Goal: Task Accomplishment & Management: Manage account settings

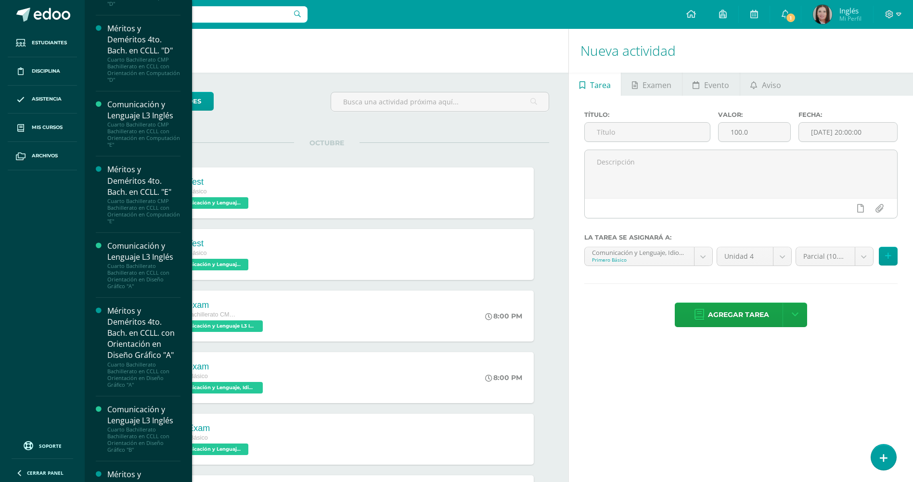
scroll to position [1724, 0]
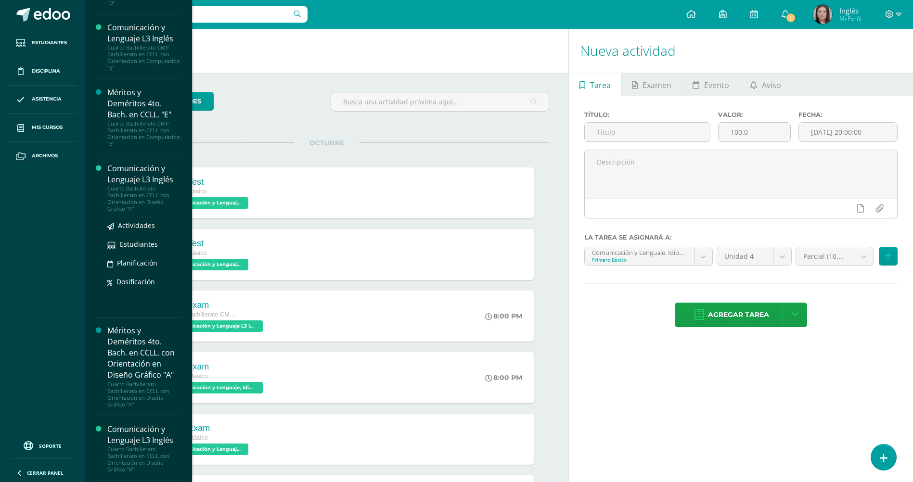
click at [153, 195] on div "Cuarto Bachillerato Bachillerato en CCLL con Orientación en Diseño Gráfico "A"" at bounding box center [143, 198] width 73 height 27
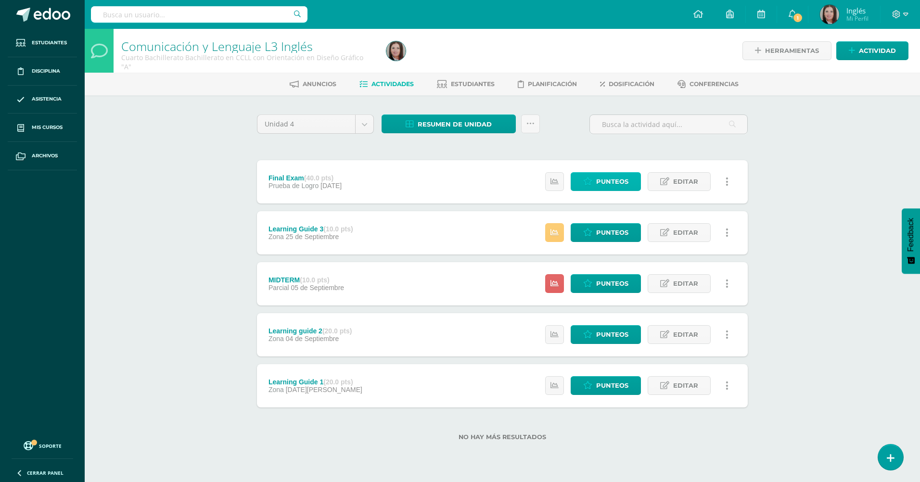
click at [615, 186] on span "Punteos" at bounding box center [612, 182] width 32 height 18
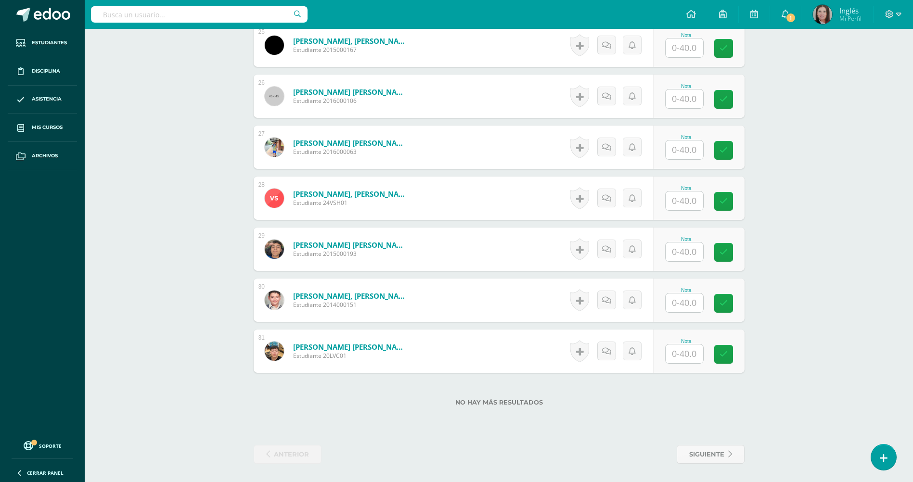
scroll to position [1536, 0]
click at [679, 355] on input "text" at bounding box center [685, 353] width 38 height 19
click at [686, 351] on input "text" at bounding box center [685, 353] width 38 height 19
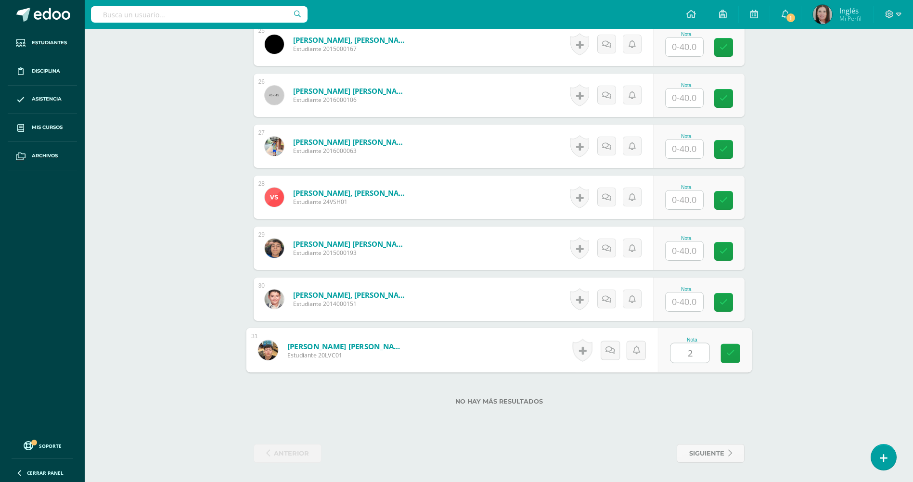
type input "26"
click at [723, 349] on link at bounding box center [730, 353] width 19 height 19
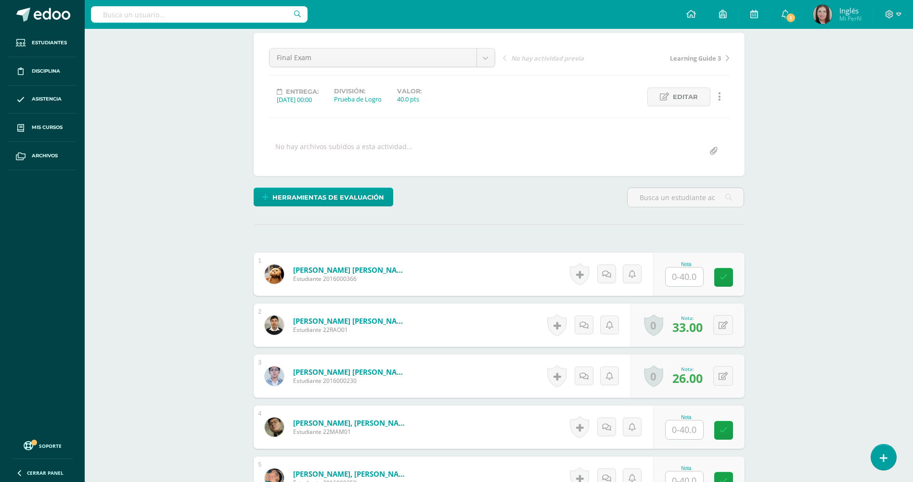
scroll to position [0, 0]
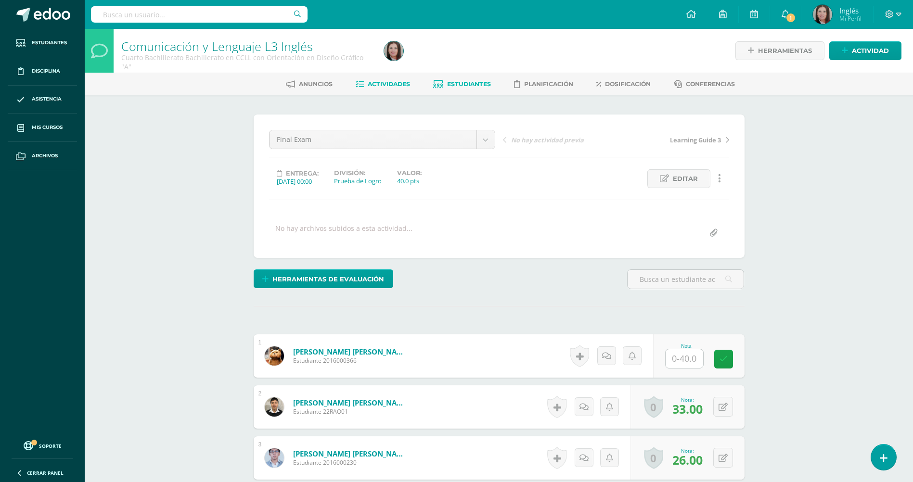
click at [481, 85] on span "Estudiantes" at bounding box center [469, 83] width 44 height 7
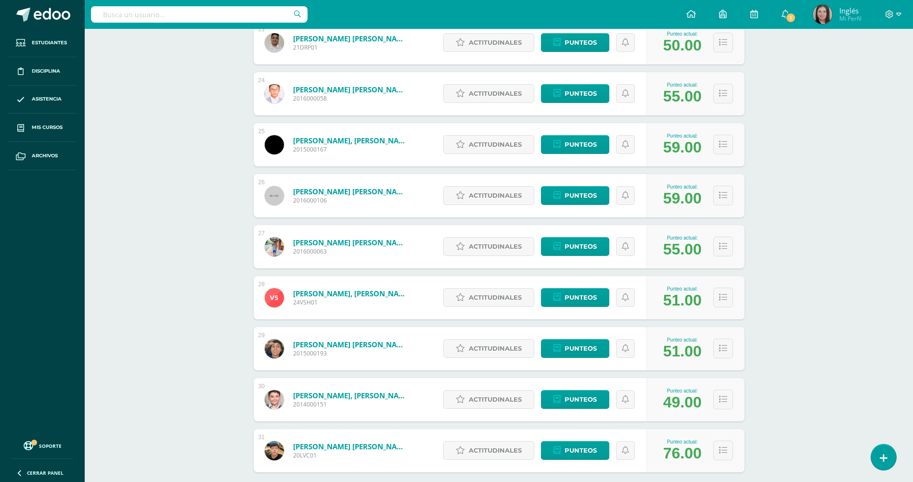
scroll to position [1365, 0]
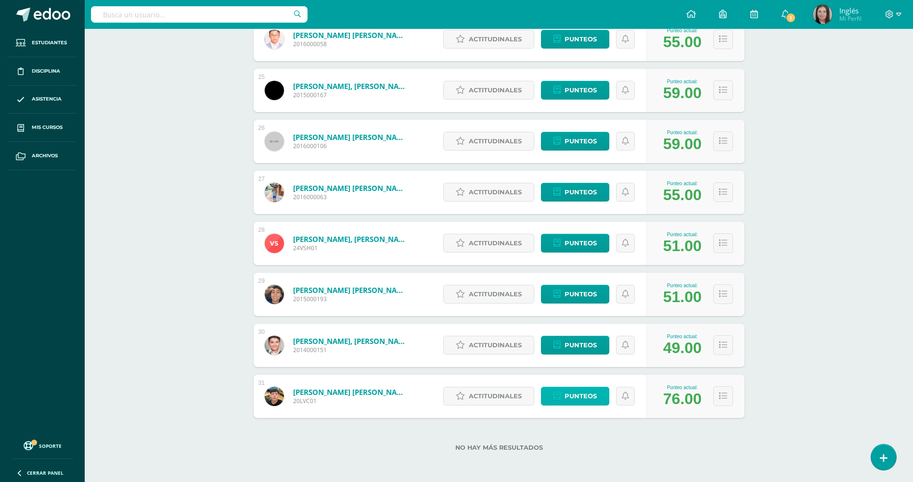
click at [567, 392] on span "Punteos" at bounding box center [581, 396] width 32 height 18
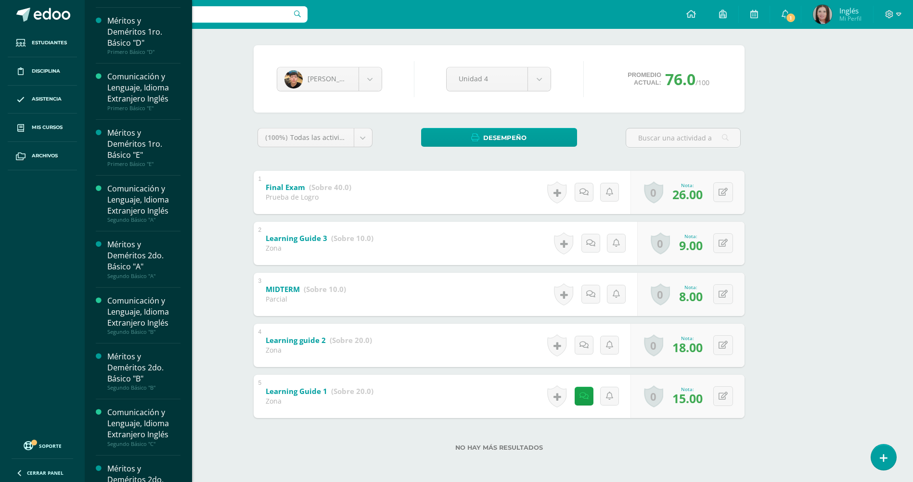
scroll to position [562, 0]
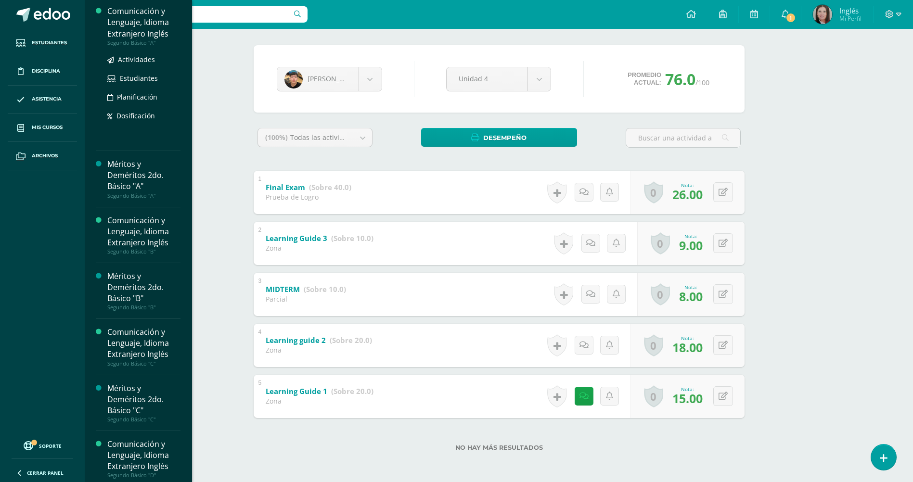
click at [137, 35] on div "Comunicación y Lenguaje, Idioma Extranjero Inglés" at bounding box center [143, 22] width 73 height 33
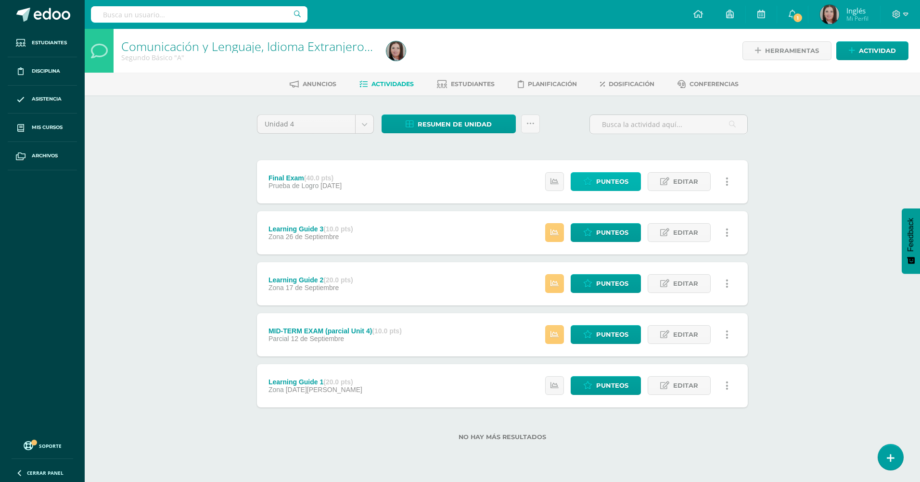
click at [614, 181] on span "Punteos" at bounding box center [612, 182] width 32 height 18
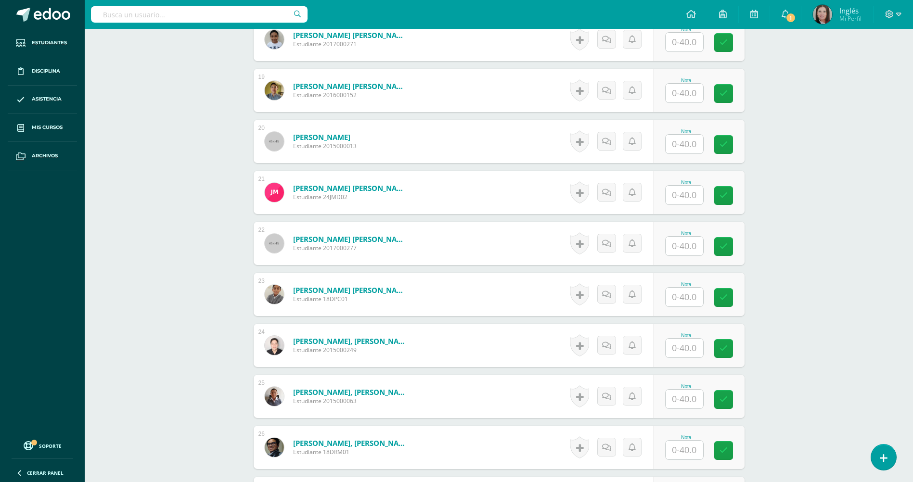
scroll to position [1265, 0]
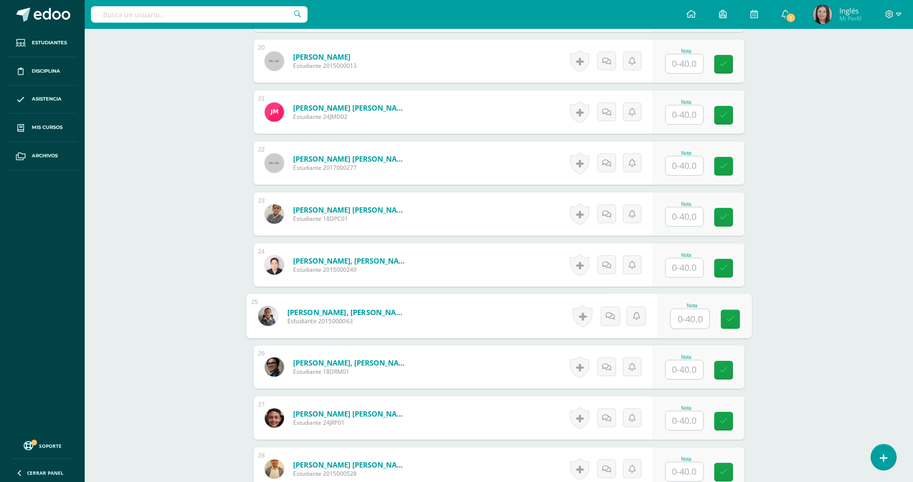
click at [699, 315] on input "text" at bounding box center [690, 319] width 39 height 19
type input "35"
click at [731, 321] on icon at bounding box center [730, 319] width 9 height 8
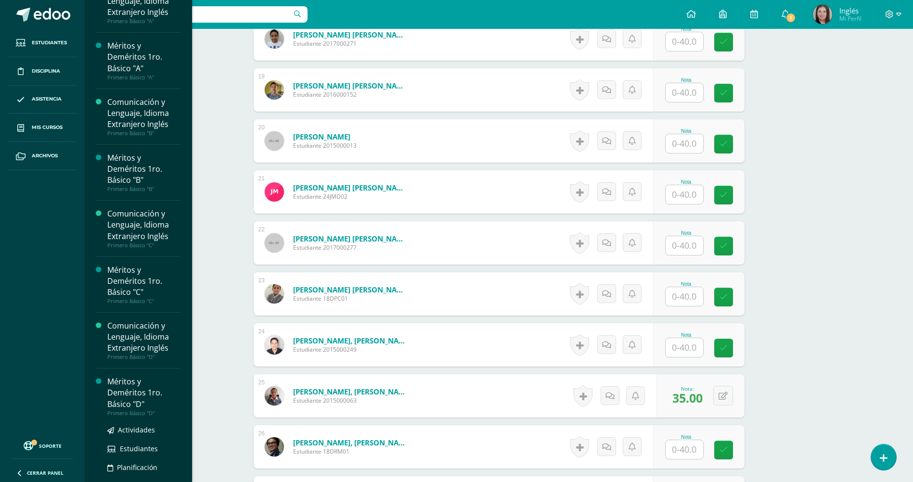
scroll to position [0, 0]
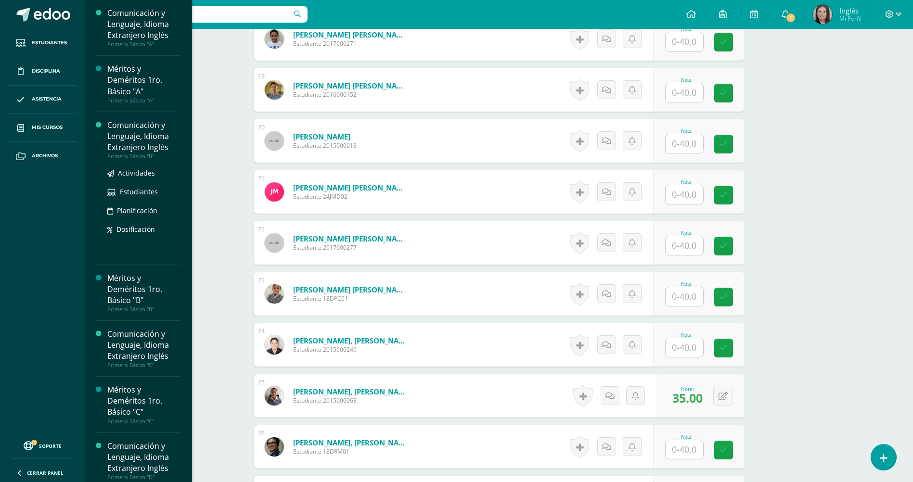
click at [130, 148] on div "Comunicación y Lenguaje, Idioma Extranjero Inglés" at bounding box center [143, 136] width 73 height 33
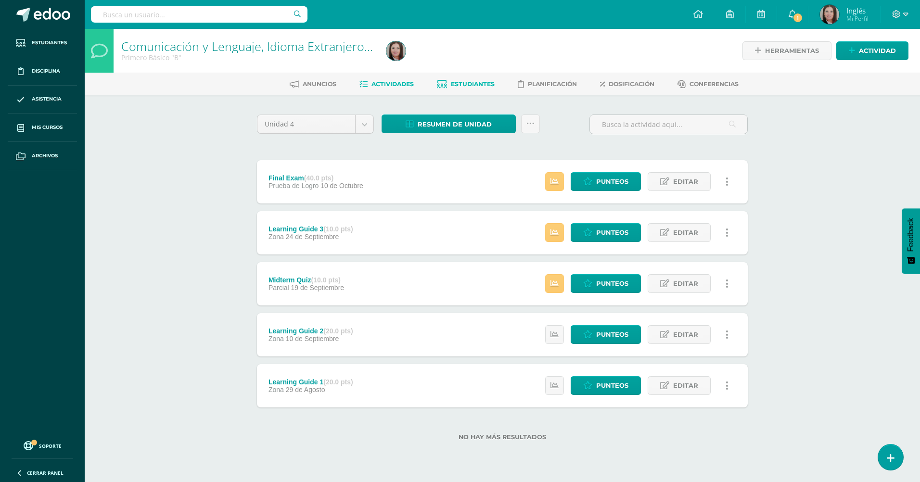
click at [445, 81] on icon at bounding box center [442, 84] width 10 height 8
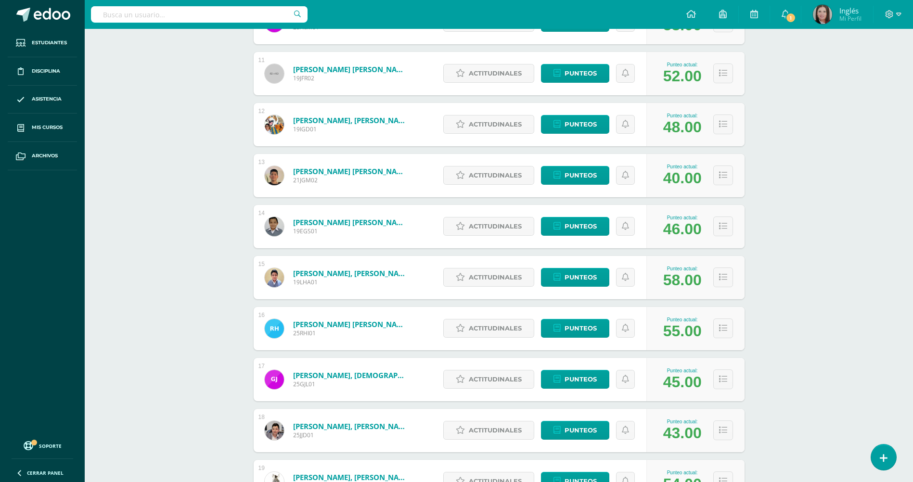
scroll to position [720, 0]
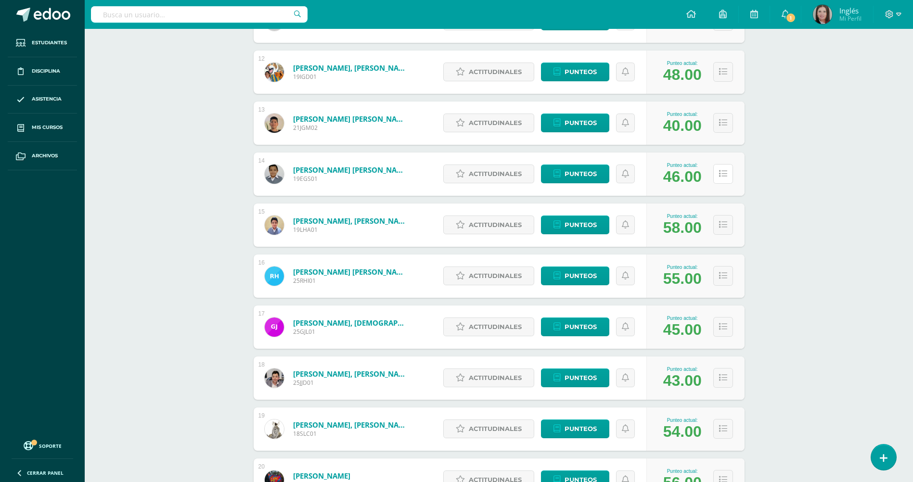
drag, startPoint x: 726, startPoint y: 183, endPoint x: 682, endPoint y: 188, distance: 45.0
click at [697, 188] on div "Punteo actual: 46.00" at bounding box center [695, 174] width 98 height 43
click at [579, 175] on span "Punteos" at bounding box center [581, 174] width 32 height 18
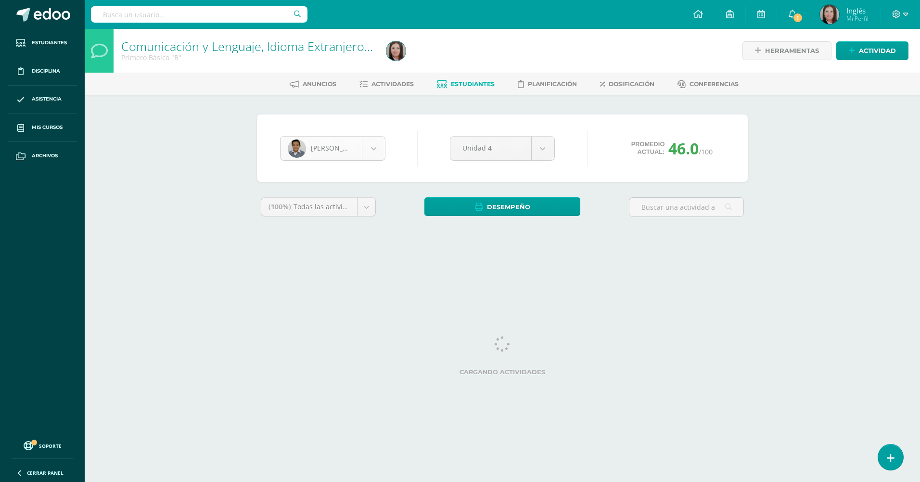
scroll to position [365, 0]
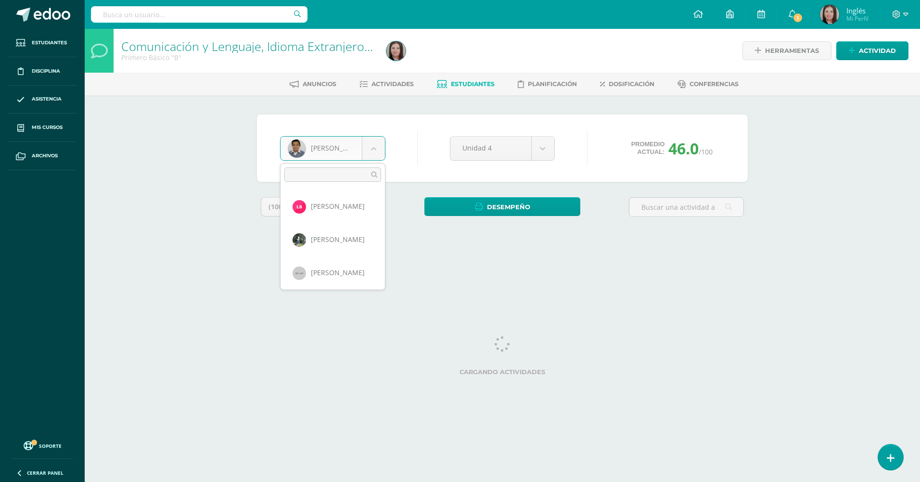
click at [375, 145] on body "Estudiantes Disciplina Asistencia Mis cursos Archivos Soporte Ayuda Reportar un…" at bounding box center [460, 129] width 920 height 259
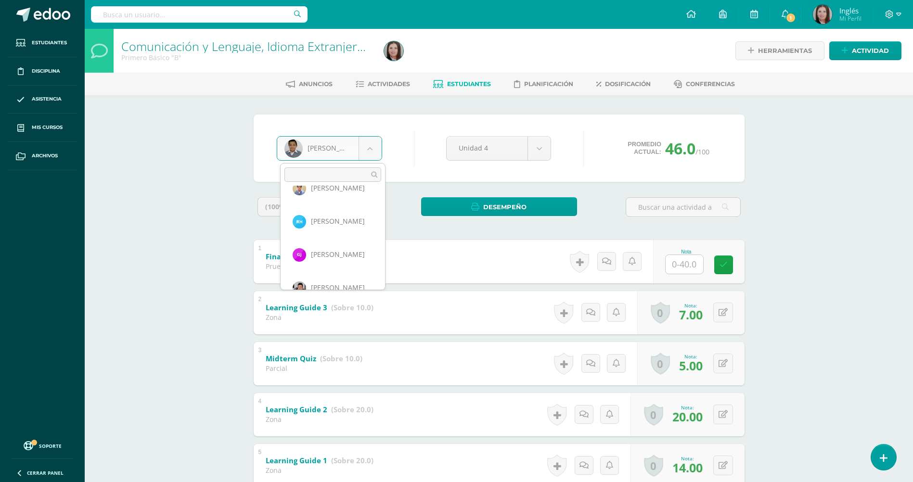
scroll to position [416, 0]
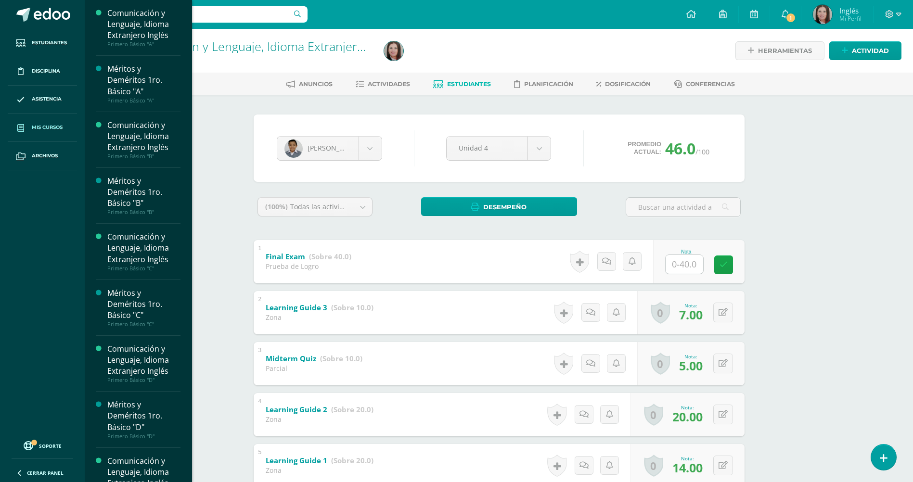
click at [59, 129] on body "Estudiantes Disciplina Asistencia Mis cursos Archivos Soporte Ayuda Reportar un…" at bounding box center [456, 276] width 913 height 552
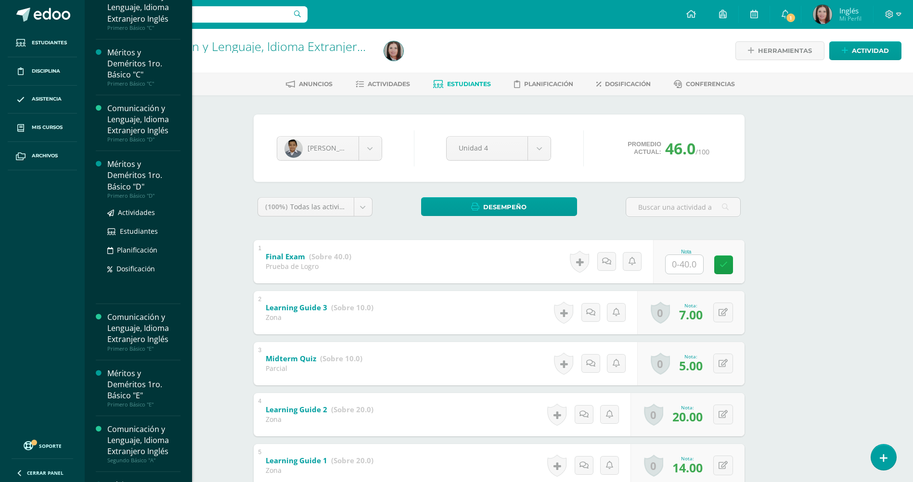
scroll to position [401, 0]
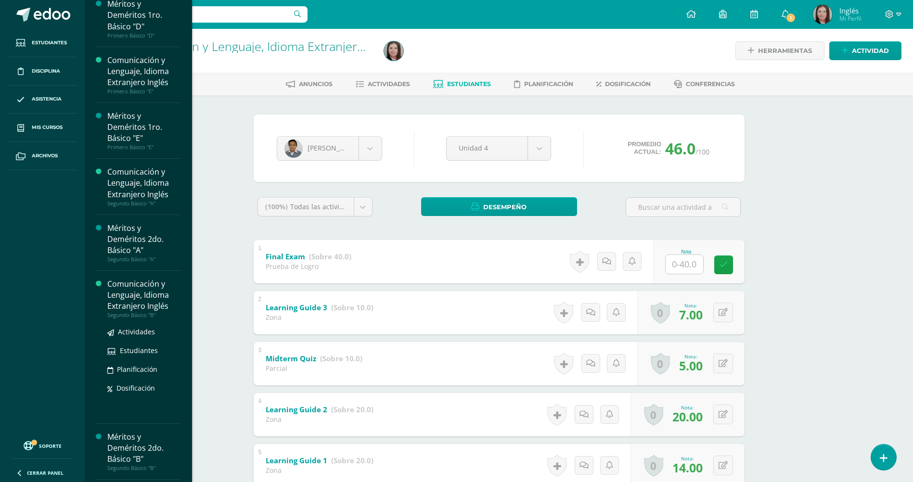
click at [147, 312] on div "Segundo Básico "B"" at bounding box center [143, 315] width 73 height 7
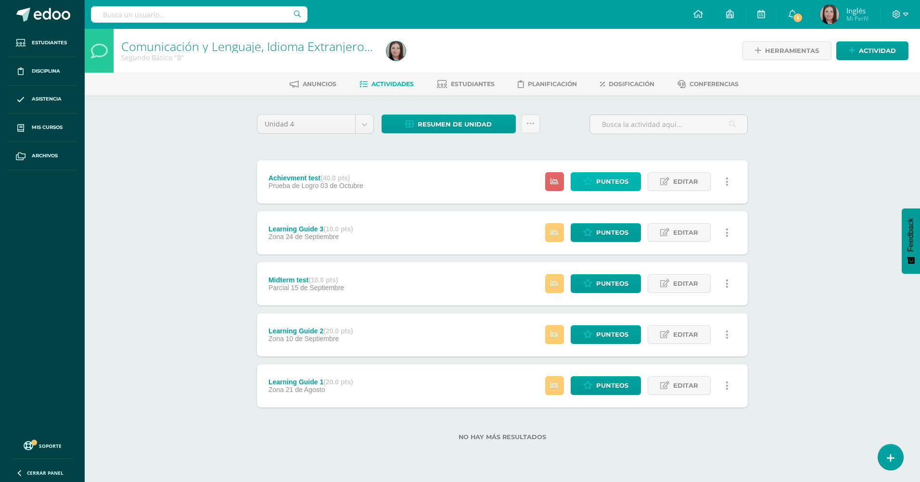
click at [606, 180] on span "Punteos" at bounding box center [612, 182] width 32 height 18
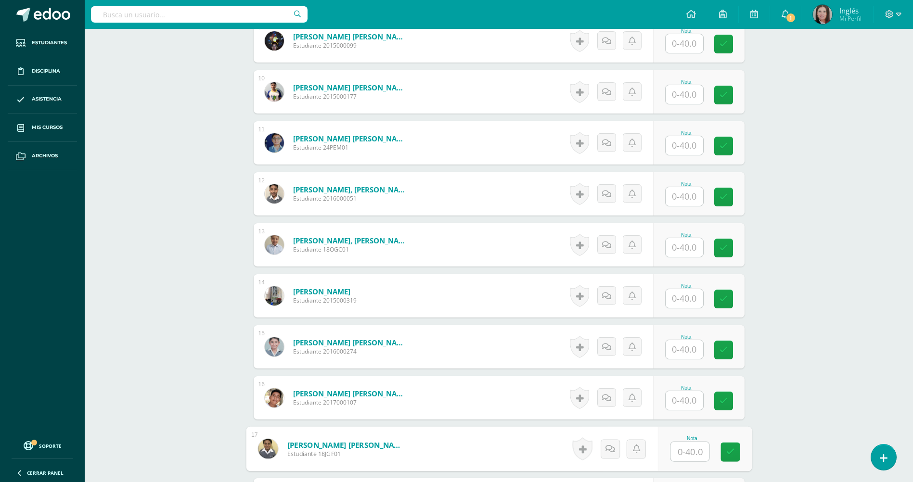
scroll to position [724, 0]
click at [696, 446] on input "text" at bounding box center [690, 451] width 39 height 19
type input "35"
click at [724, 451] on link at bounding box center [730, 451] width 19 height 19
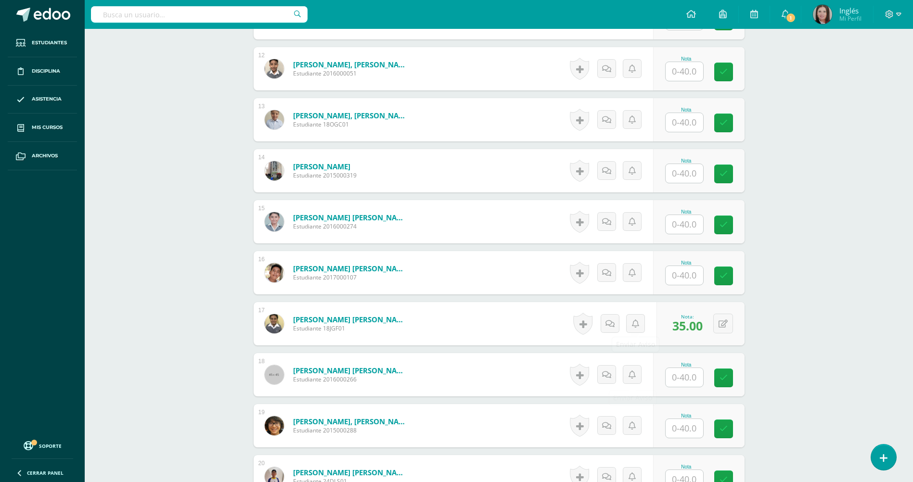
scroll to position [882, 0]
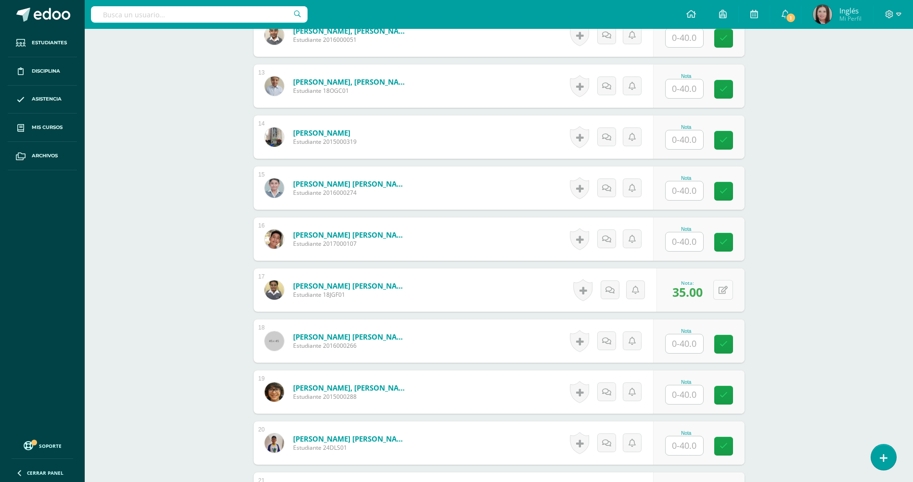
click at [714, 289] on div "0 Logros Logros obtenidos Aún no hay logros agregados Nota: 35.00" at bounding box center [701, 290] width 88 height 43
click at [726, 291] on icon at bounding box center [730, 290] width 10 height 8
type input "38"
click at [706, 296] on icon at bounding box center [704, 293] width 9 height 8
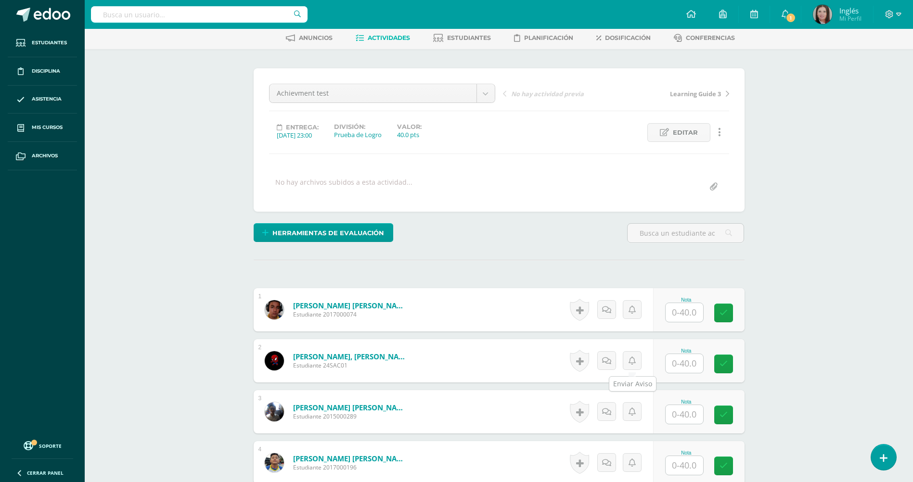
scroll to position [0, 0]
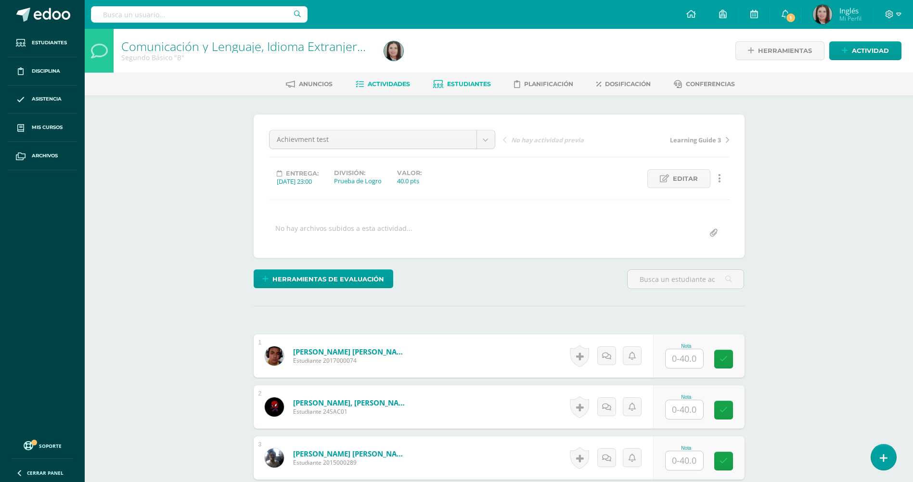
click at [439, 83] on icon at bounding box center [438, 84] width 10 height 8
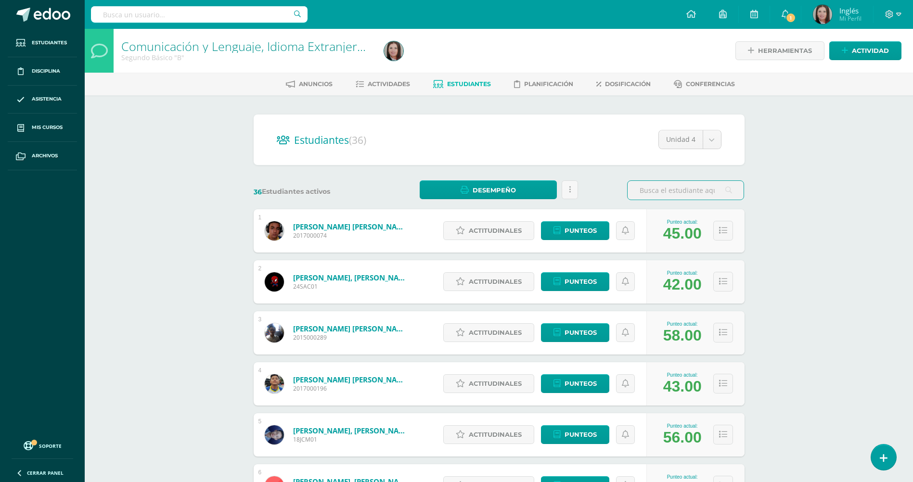
click at [675, 188] on input "text" at bounding box center [686, 190] width 116 height 19
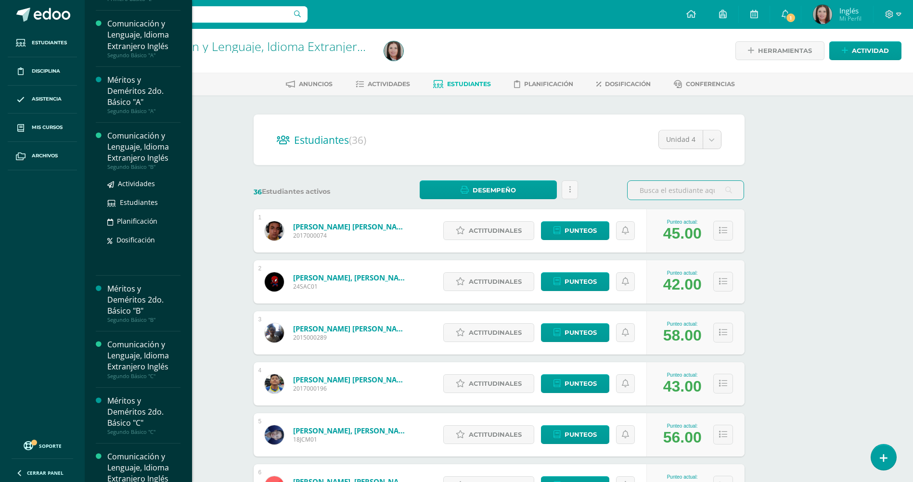
scroll to position [630, 0]
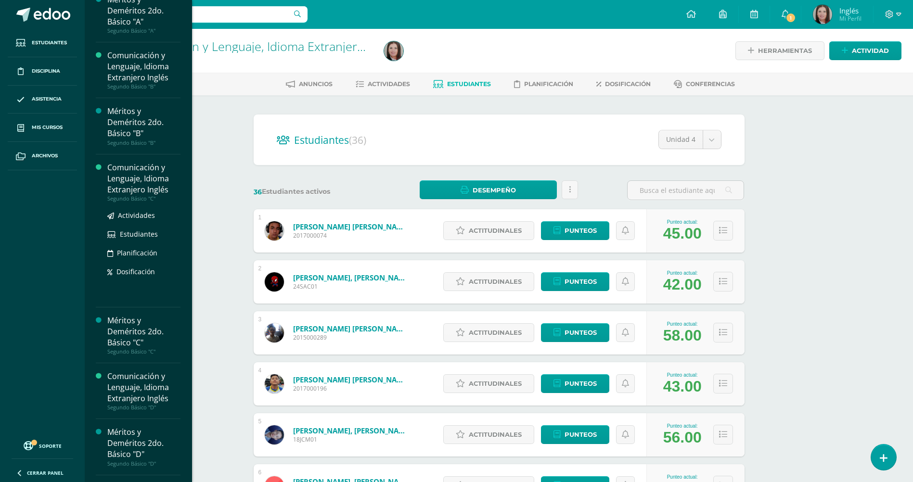
click at [135, 195] on div "Segundo Básico "C"" at bounding box center [143, 198] width 73 height 7
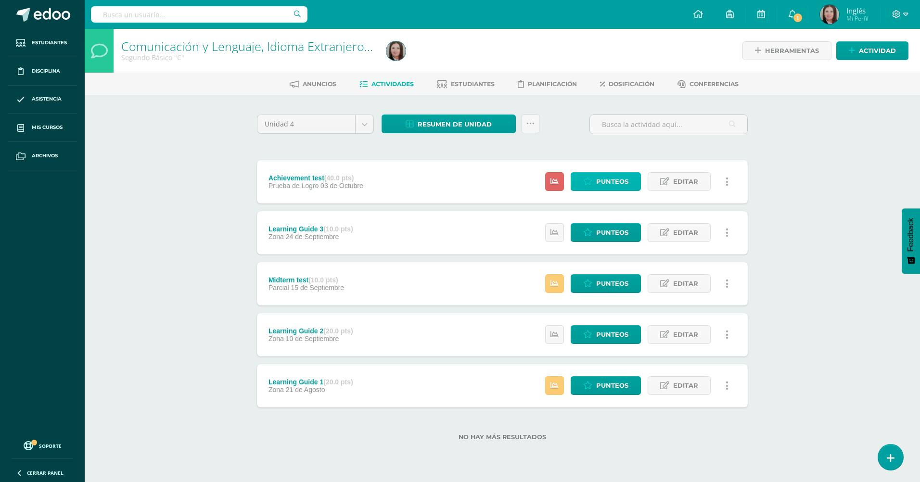
click at [613, 182] on span "Punteos" at bounding box center [612, 182] width 32 height 18
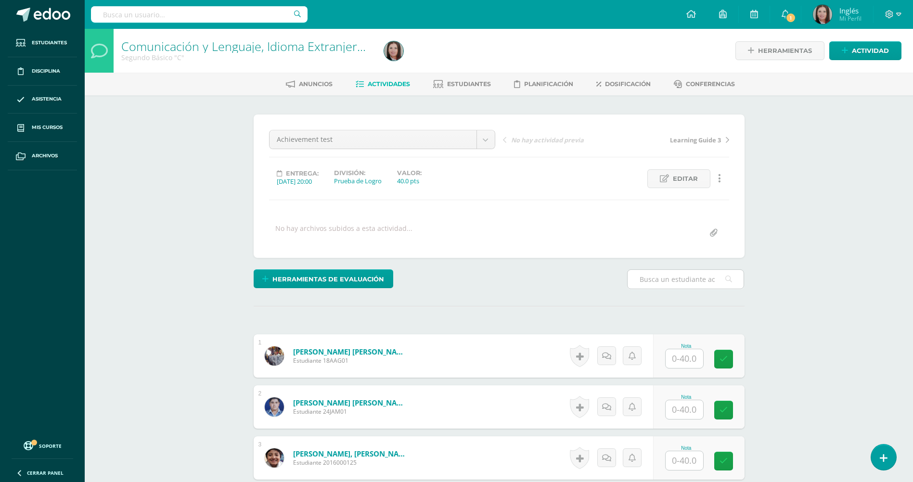
click at [658, 280] on input "text" at bounding box center [686, 279] width 116 height 19
type input "[PERSON_NAME]"
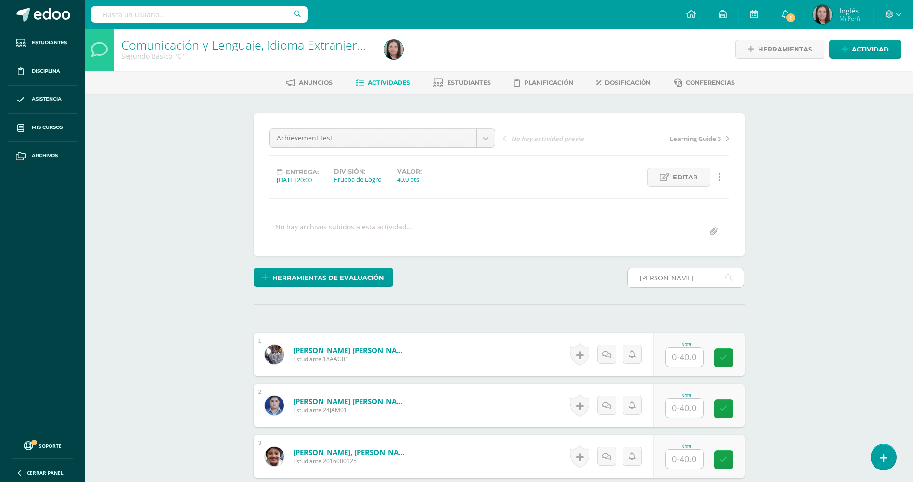
click at [729, 280] on icon at bounding box center [728, 278] width 7 height 20
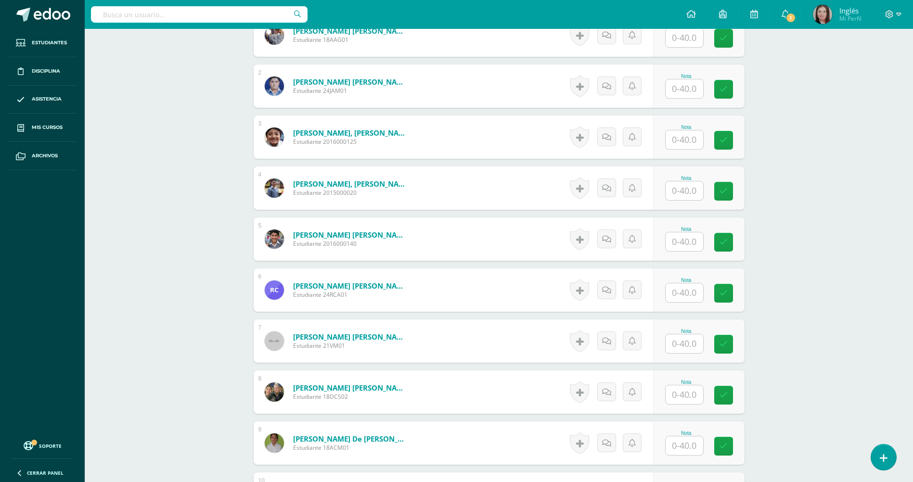
scroll to position [323, 0]
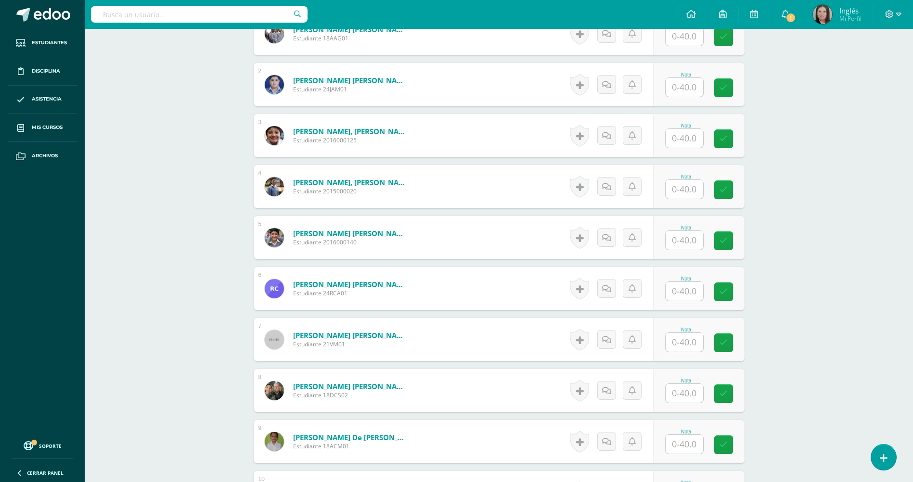
click at [691, 406] on div "Nota" at bounding box center [698, 390] width 91 height 43
click at [689, 393] on input "text" at bounding box center [685, 393] width 38 height 19
type input "26"
click at [726, 400] on link at bounding box center [730, 394] width 19 height 19
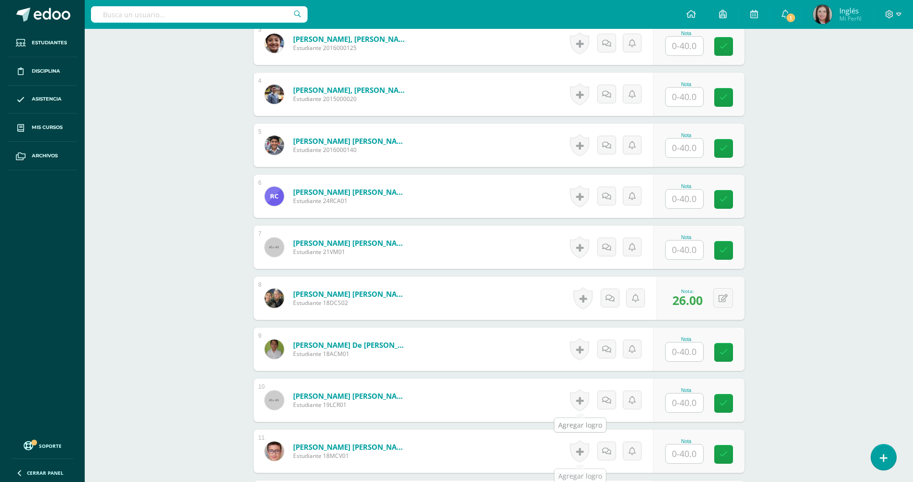
scroll to position [402, 0]
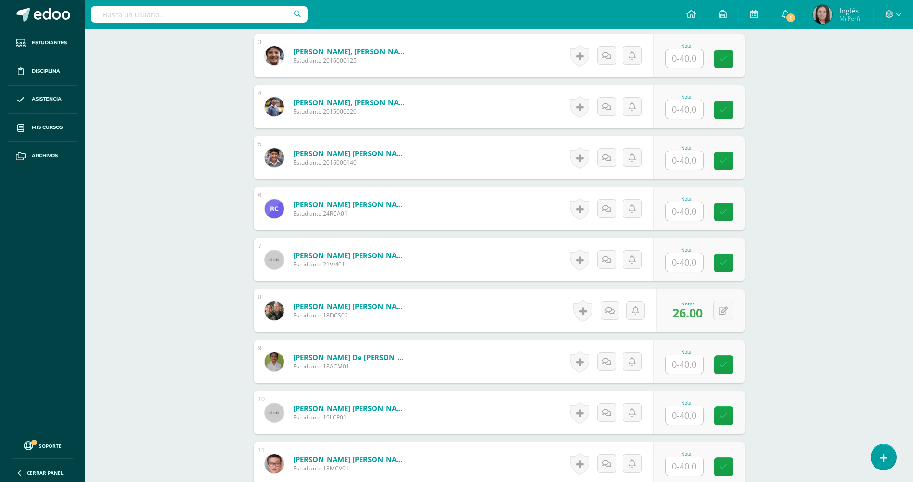
click at [667, 204] on div "Nota" at bounding box center [698, 208] width 91 height 43
type input "36"
click at [733, 209] on icon at bounding box center [730, 212] width 9 height 8
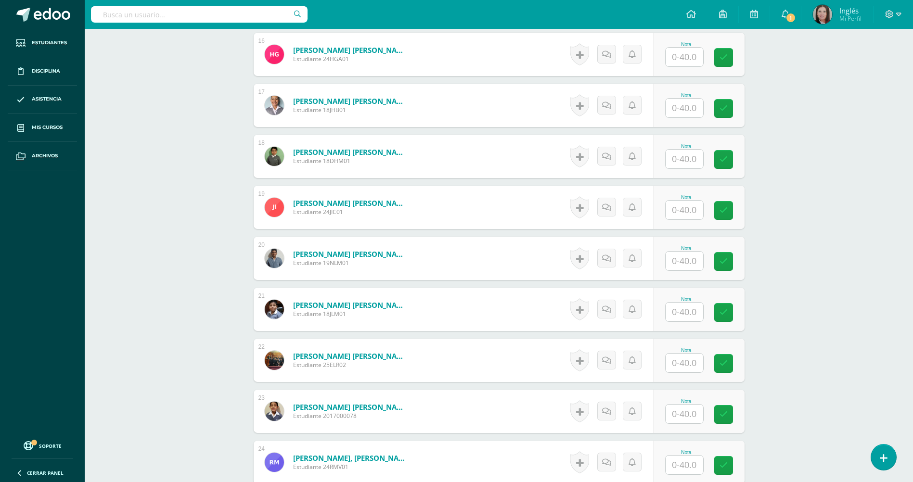
scroll to position [1045, 0]
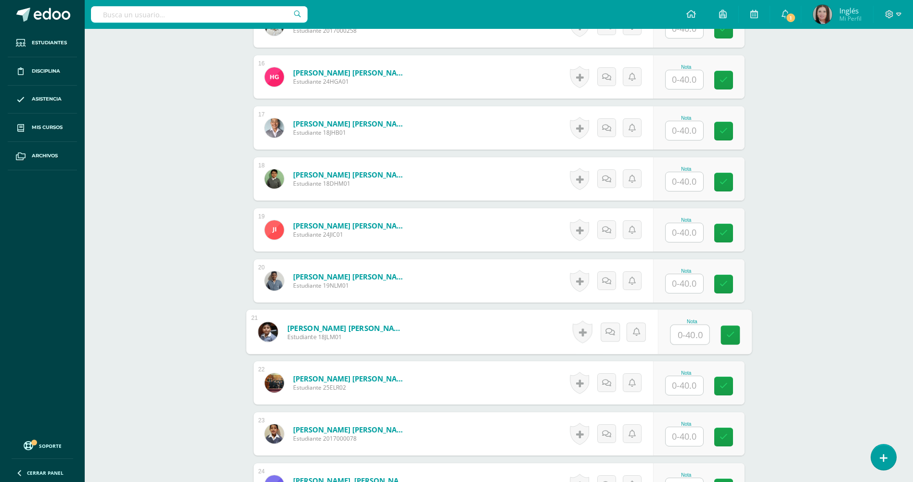
click at [681, 333] on input "text" at bounding box center [690, 334] width 39 height 19
type input "35"
click at [736, 336] on link at bounding box center [730, 335] width 19 height 19
click at [694, 287] on input "text" at bounding box center [685, 283] width 38 height 19
type input "35"
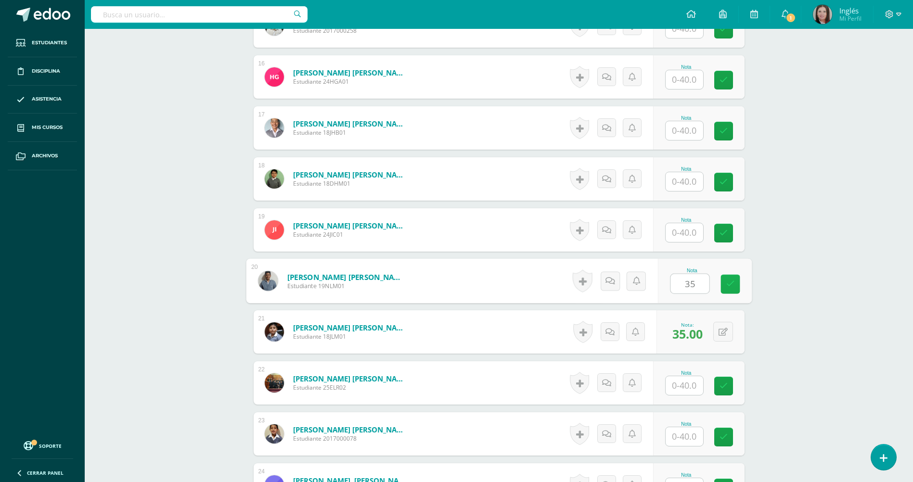
click at [726, 285] on icon at bounding box center [730, 284] width 9 height 8
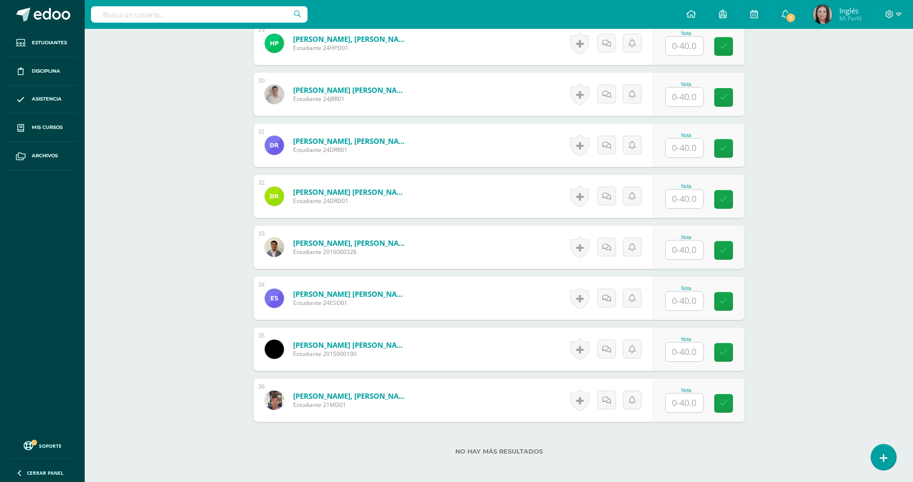
scroll to position [1792, 0]
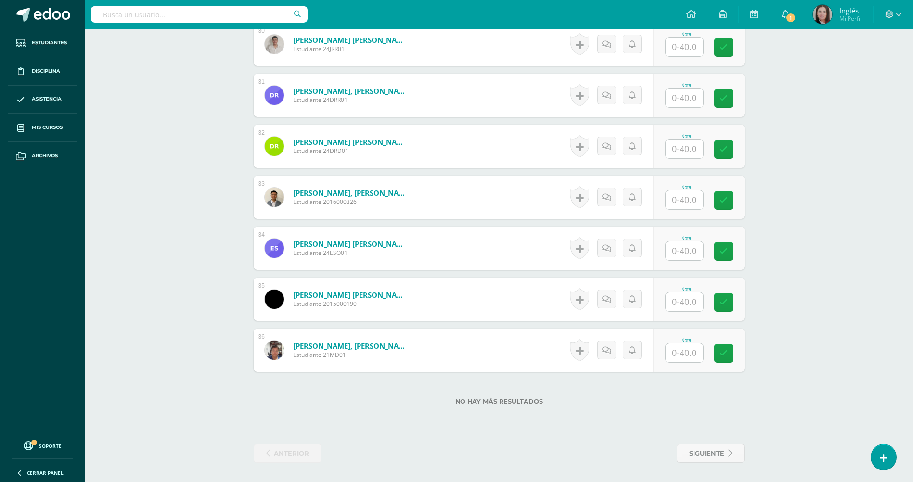
click at [693, 250] on input "text" at bounding box center [685, 251] width 38 height 19
type input "24"
click at [728, 253] on icon at bounding box center [730, 251] width 9 height 8
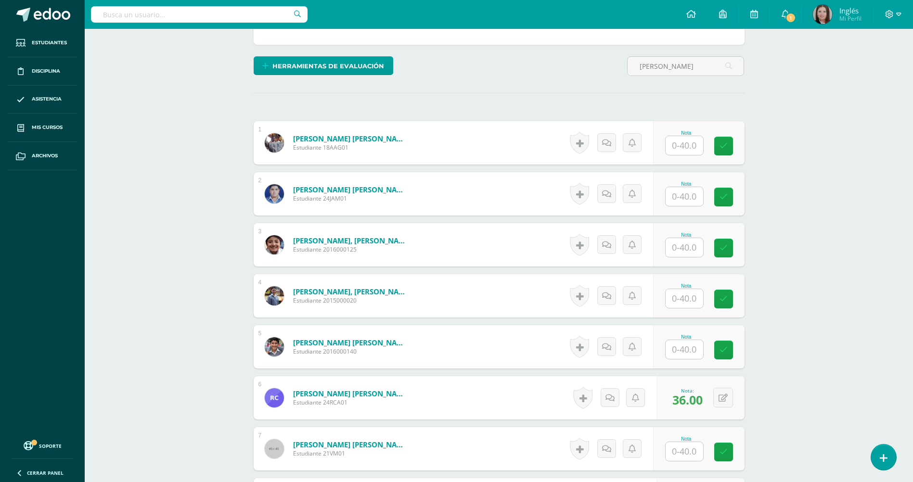
scroll to position [241, 0]
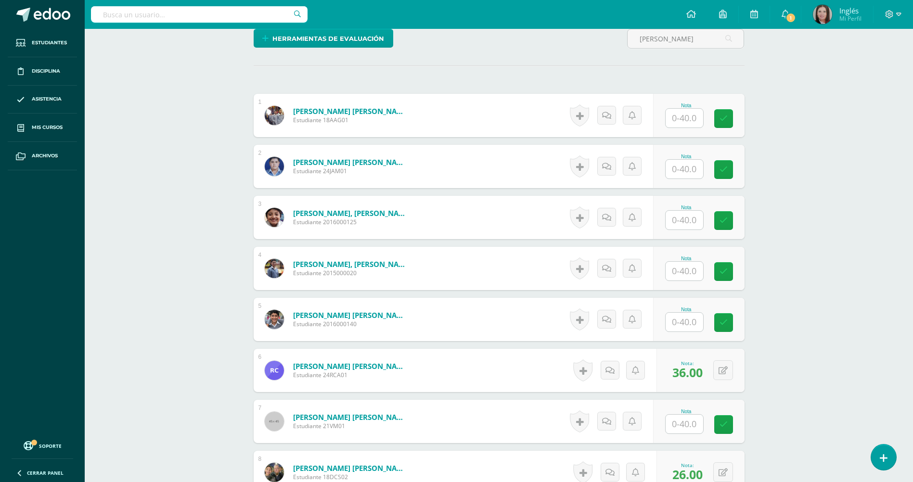
click at [675, 325] on input "text" at bounding box center [685, 322] width 38 height 19
type input "28"
click at [732, 321] on icon at bounding box center [730, 323] width 9 height 8
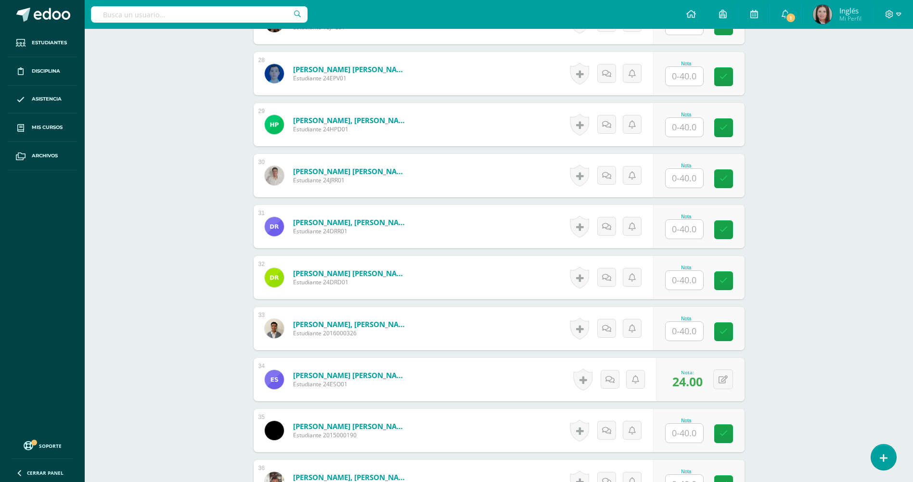
scroll to position [1685, 0]
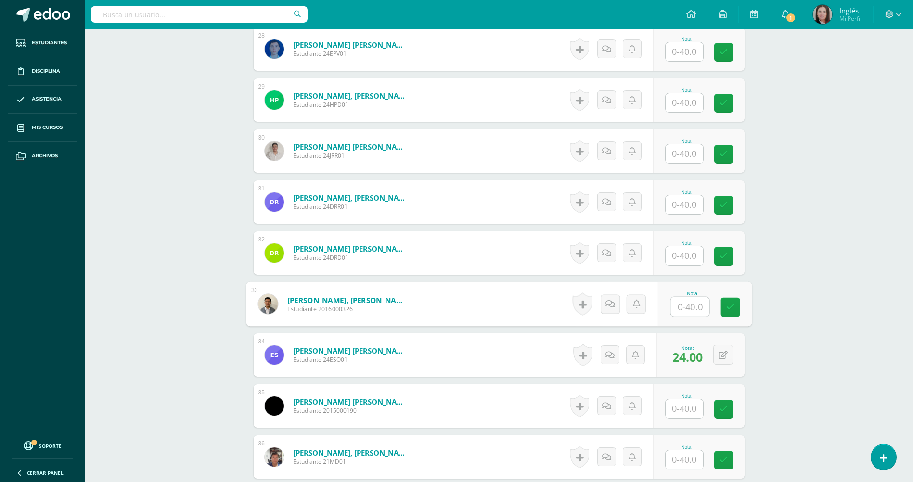
click at [681, 306] on input "text" at bounding box center [690, 306] width 39 height 19
type input "32"
click at [736, 303] on link at bounding box center [730, 307] width 19 height 19
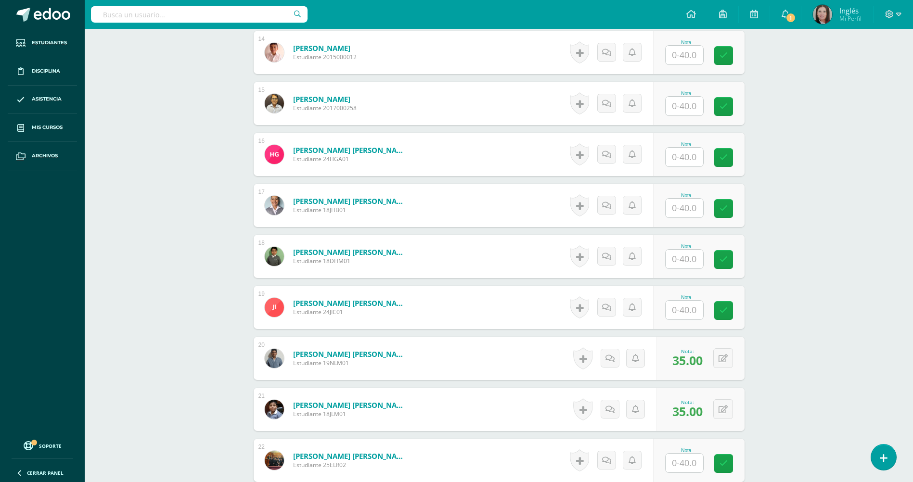
scroll to position [963, 0]
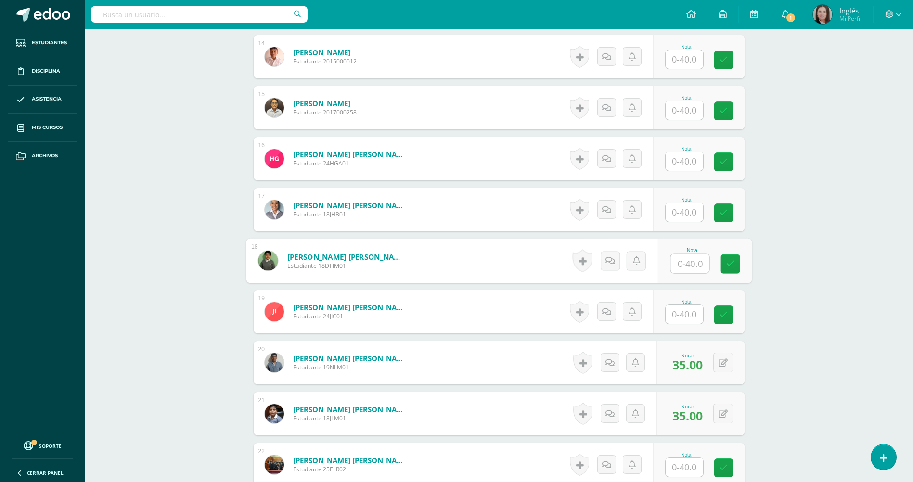
click at [689, 265] on input "text" at bounding box center [690, 263] width 39 height 19
type input "31"
click at [734, 260] on icon at bounding box center [730, 264] width 9 height 8
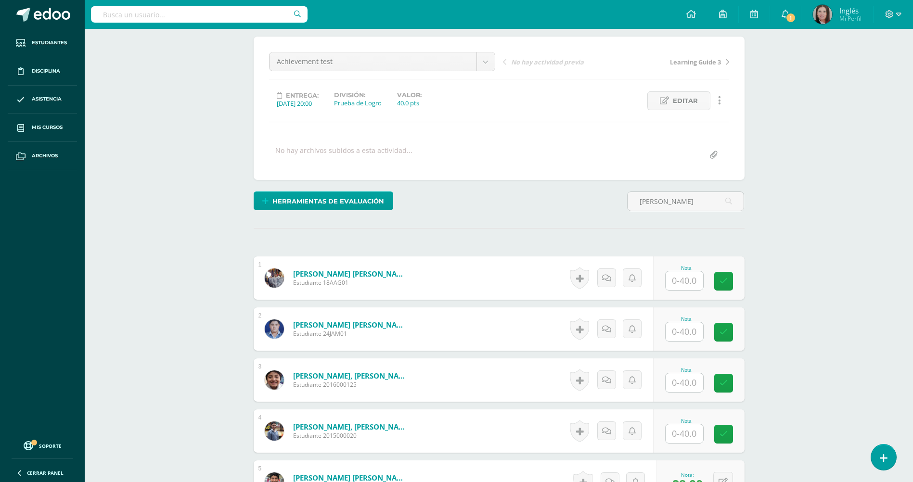
scroll to position [0, 0]
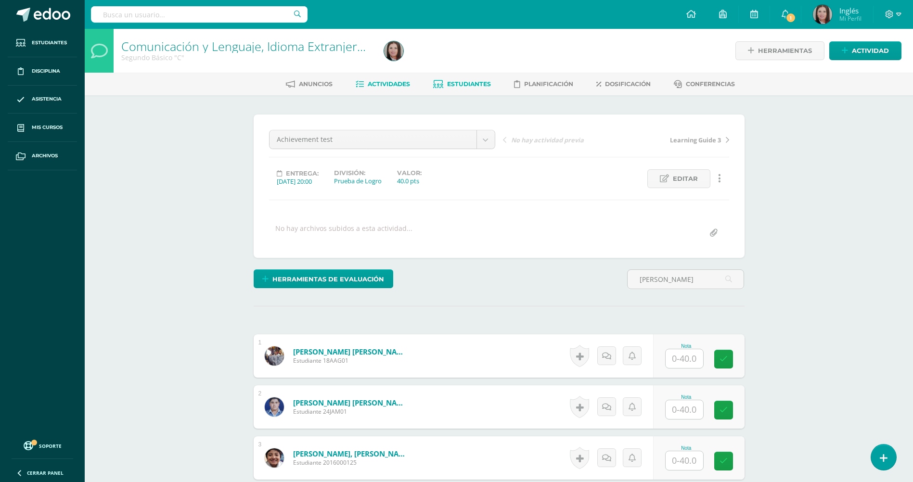
click at [486, 84] on span "Estudiantes" at bounding box center [469, 83] width 44 height 7
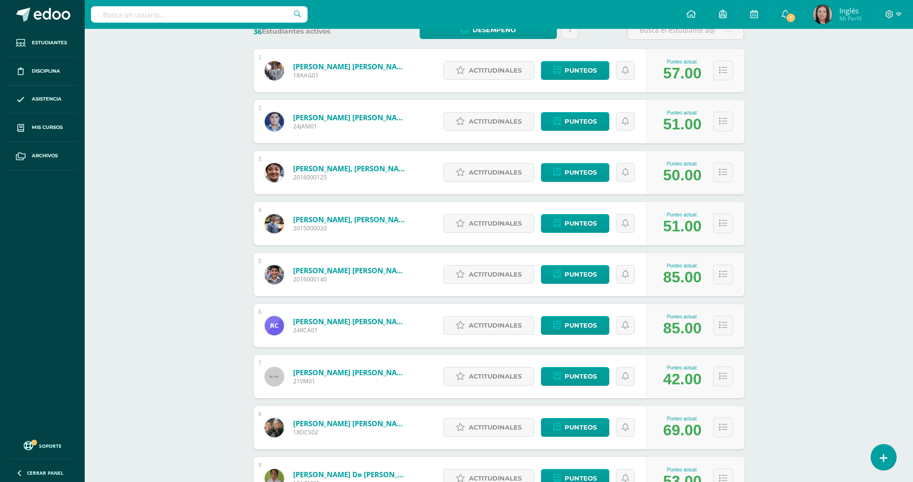
scroll to position [290, 0]
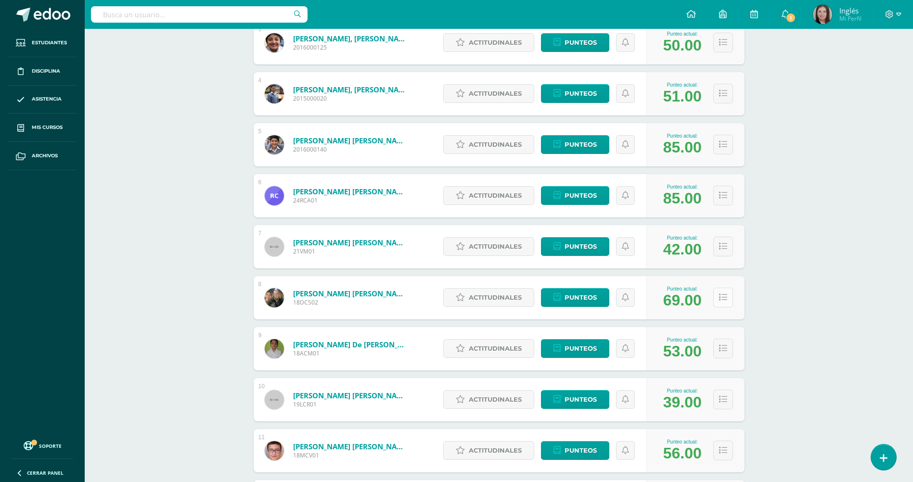
click at [728, 292] on button at bounding box center [723, 298] width 20 height 20
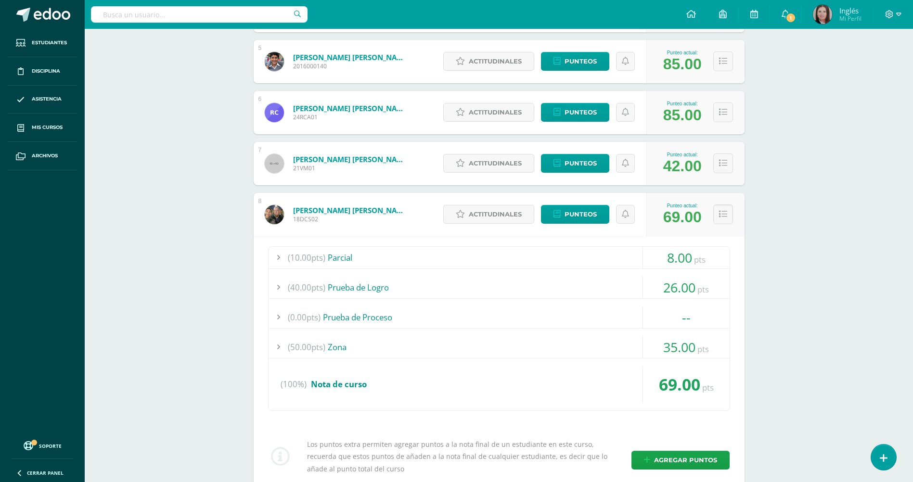
scroll to position [371, 0]
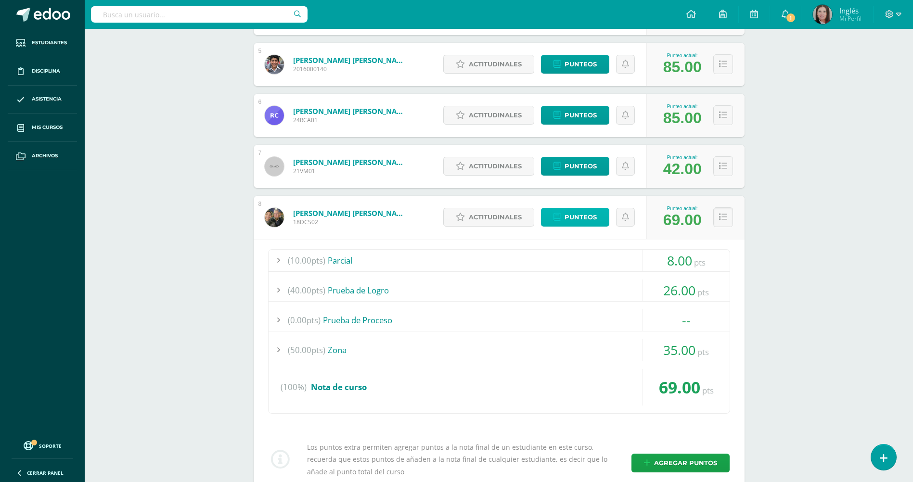
click at [591, 211] on span "Punteos" at bounding box center [581, 217] width 32 height 18
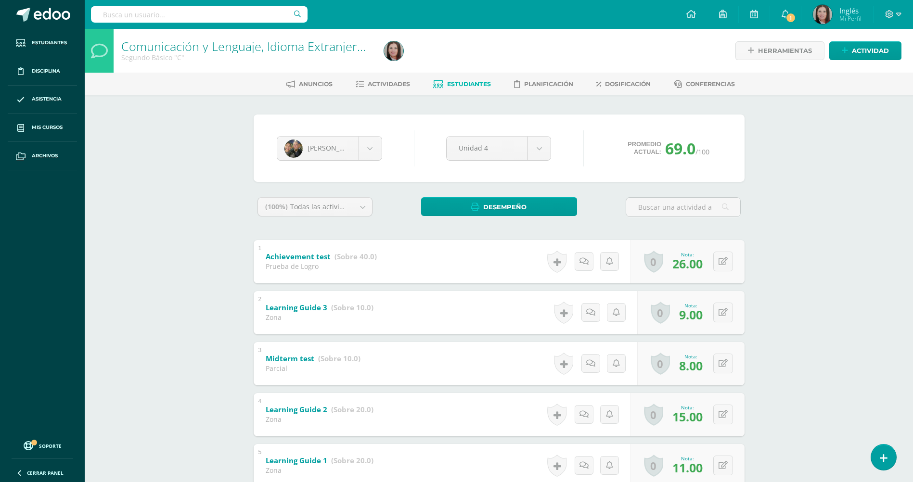
scroll to position [69, 0]
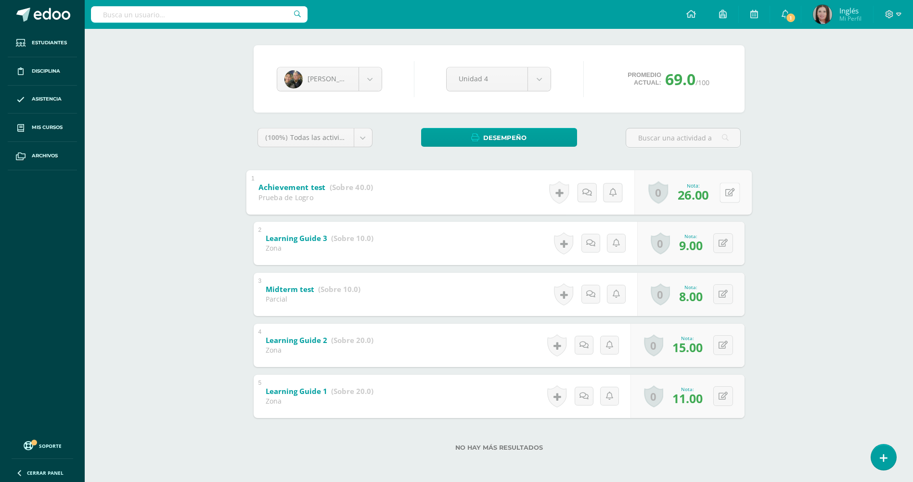
click at [724, 200] on button at bounding box center [730, 192] width 20 height 20
type input "27"
click at [710, 194] on link at bounding box center [704, 195] width 19 height 19
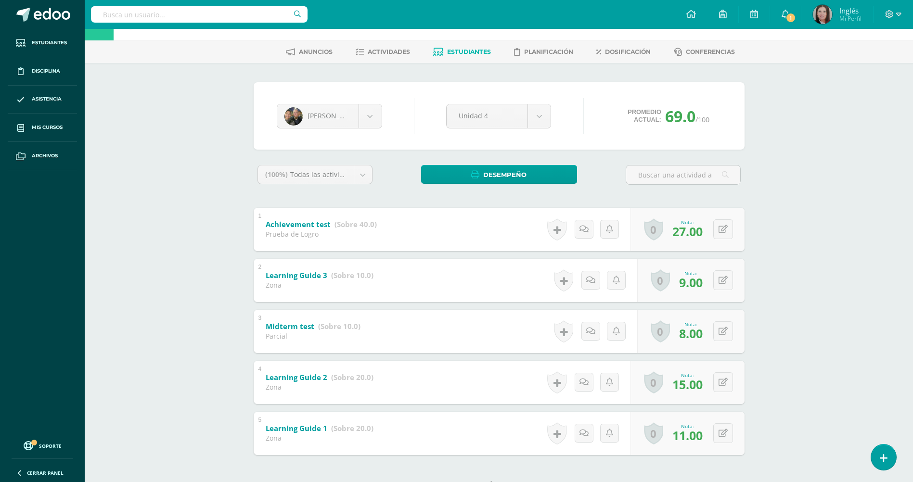
scroll to position [0, 0]
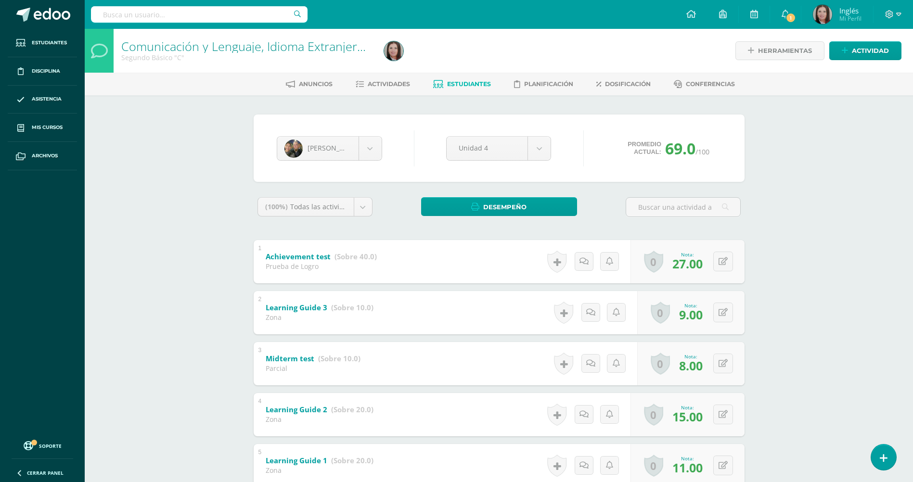
click at [460, 85] on span "Estudiantes" at bounding box center [469, 83] width 44 height 7
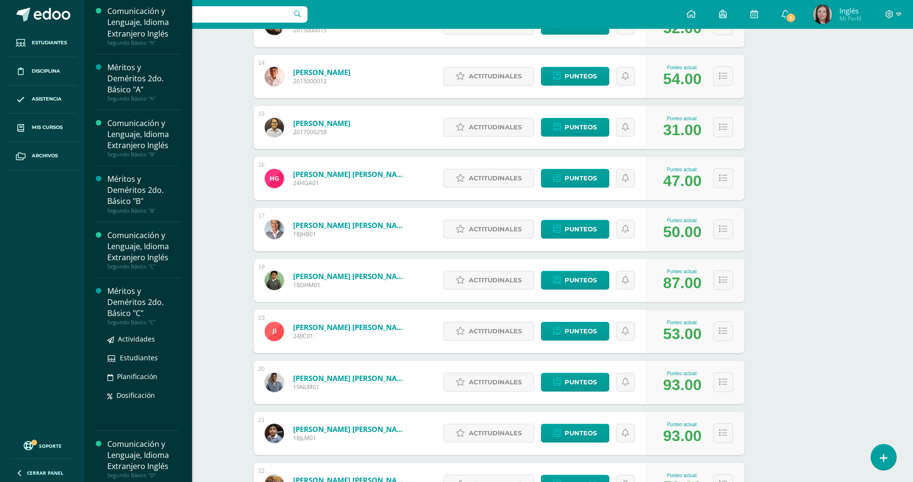
scroll to position [642, 0]
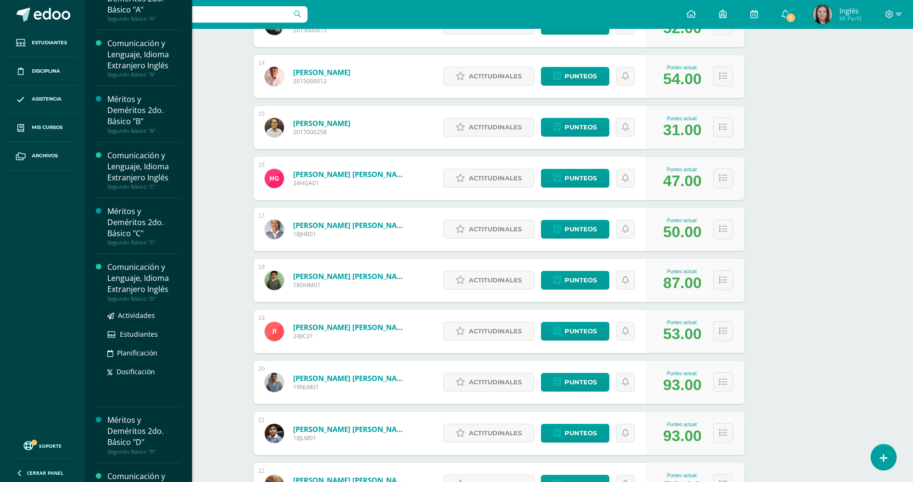
click at [134, 294] on div "Comunicación y Lenguaje, Idioma Extranjero Inglés" at bounding box center [143, 278] width 73 height 33
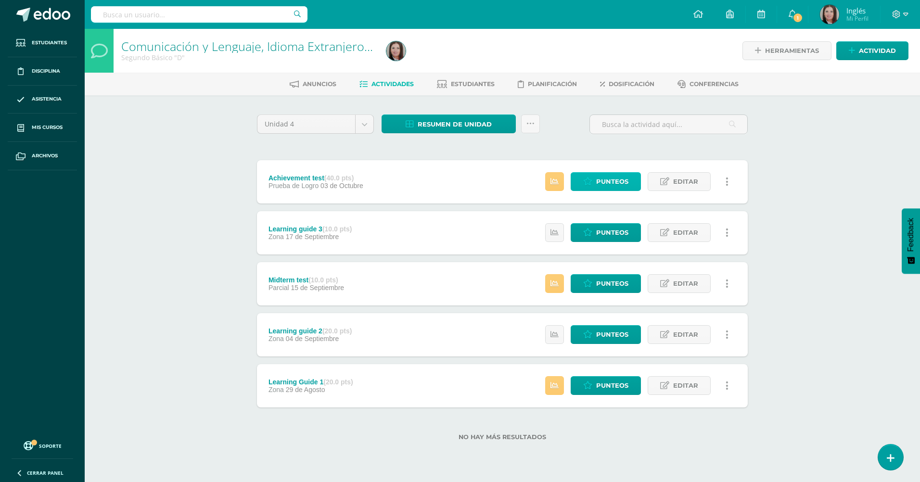
click at [603, 177] on span "Punteos" at bounding box center [612, 182] width 32 height 18
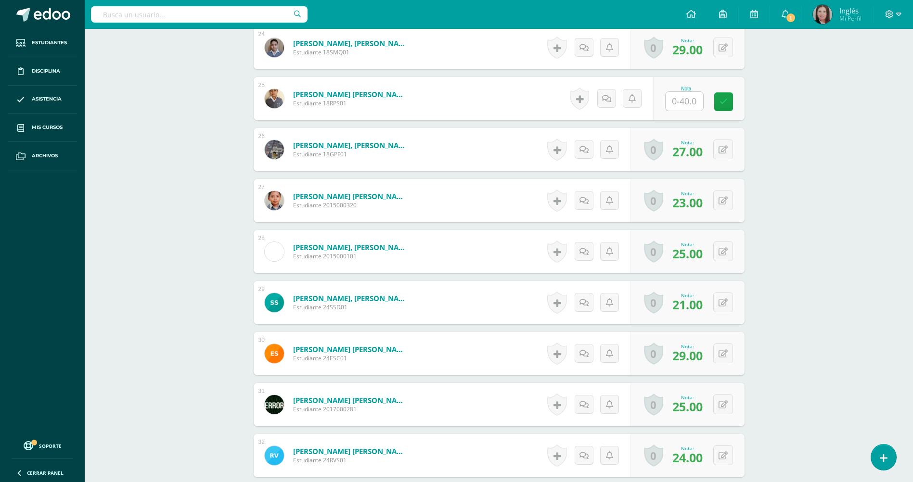
scroll to position [1483, 0]
click at [684, 95] on input "text" at bounding box center [690, 100] width 39 height 19
type input "27"
click at [729, 94] on link at bounding box center [730, 101] width 19 height 19
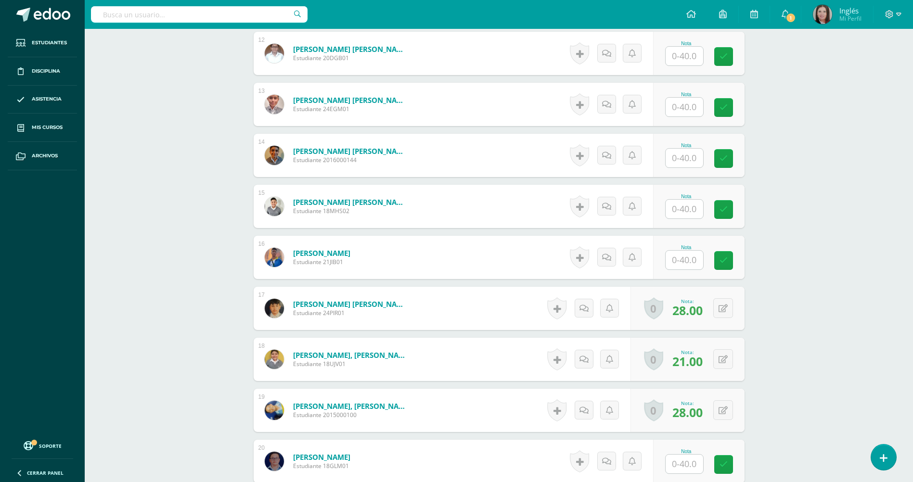
scroll to position [841, 0]
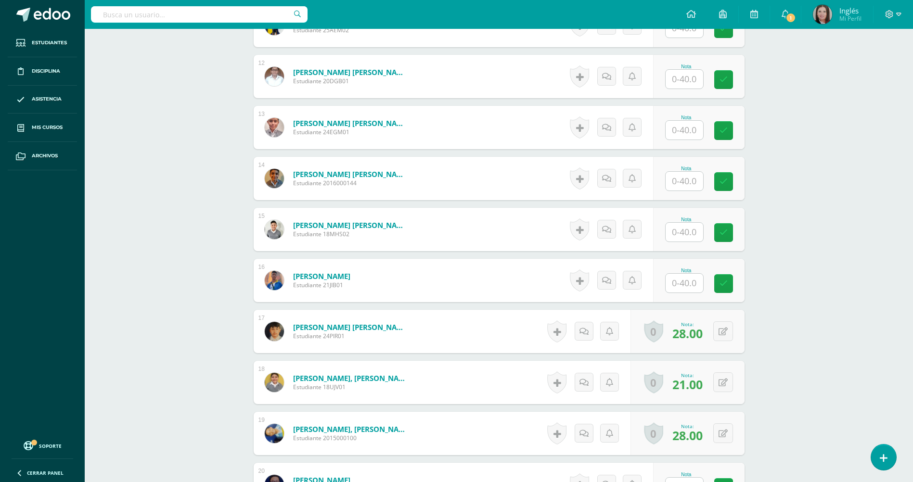
click at [681, 179] on input "text" at bounding box center [685, 181] width 38 height 19
type input "38"
click at [737, 184] on link at bounding box center [730, 181] width 19 height 19
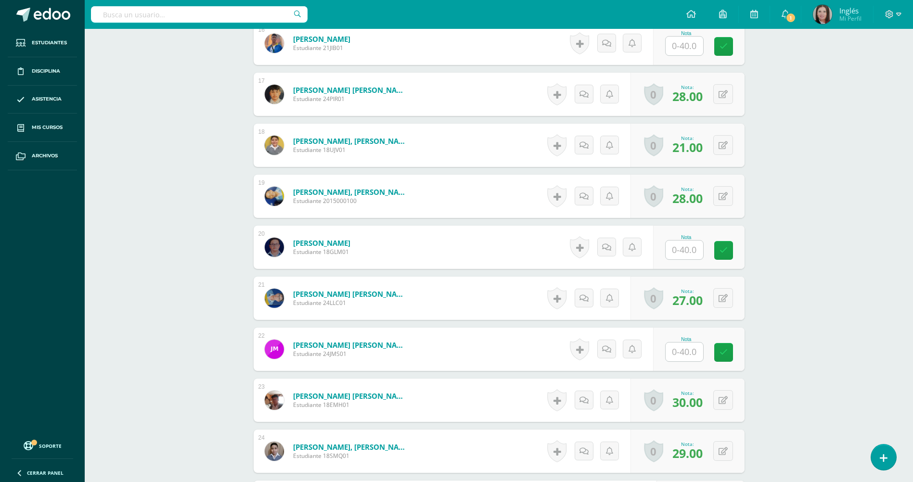
scroll to position [1162, 0]
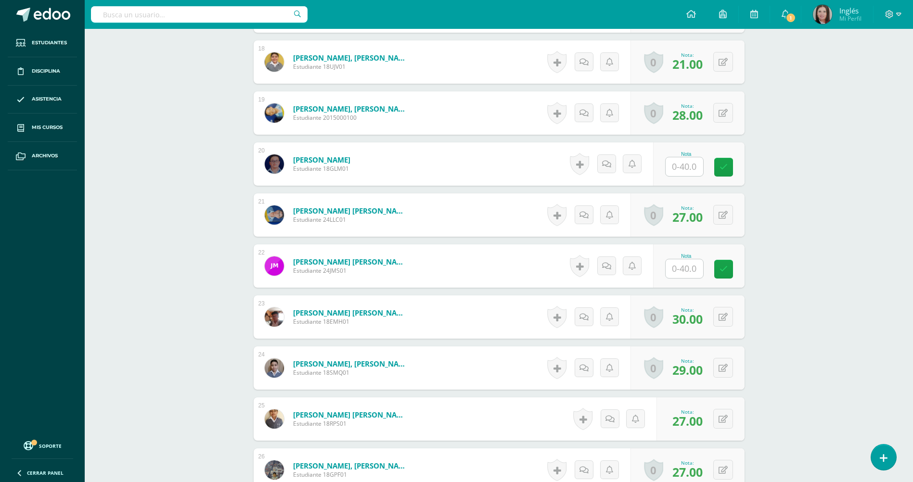
click at [683, 164] on input "text" at bounding box center [685, 166] width 38 height 19
type input "26"
click at [731, 162] on link at bounding box center [730, 167] width 19 height 19
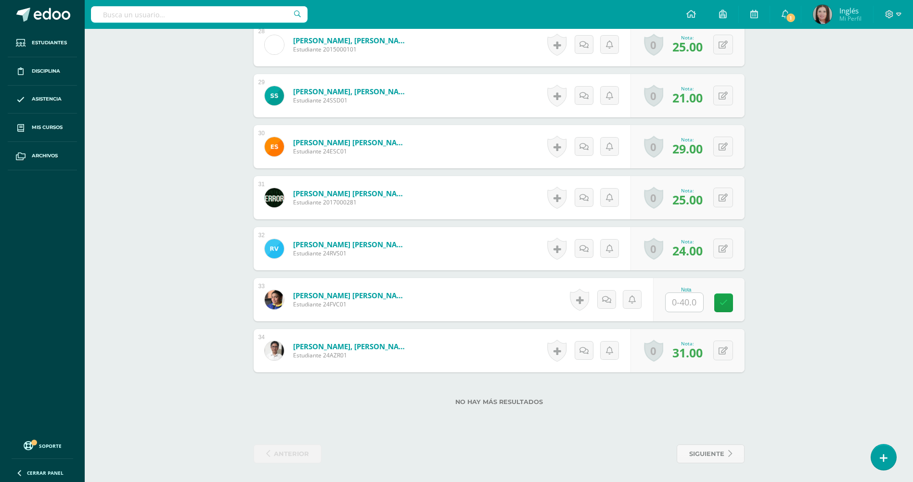
scroll to position [1690, 0]
click at [698, 304] on input "text" at bounding box center [685, 302] width 38 height 19
type input "31"
click at [732, 305] on icon at bounding box center [730, 302] width 9 height 8
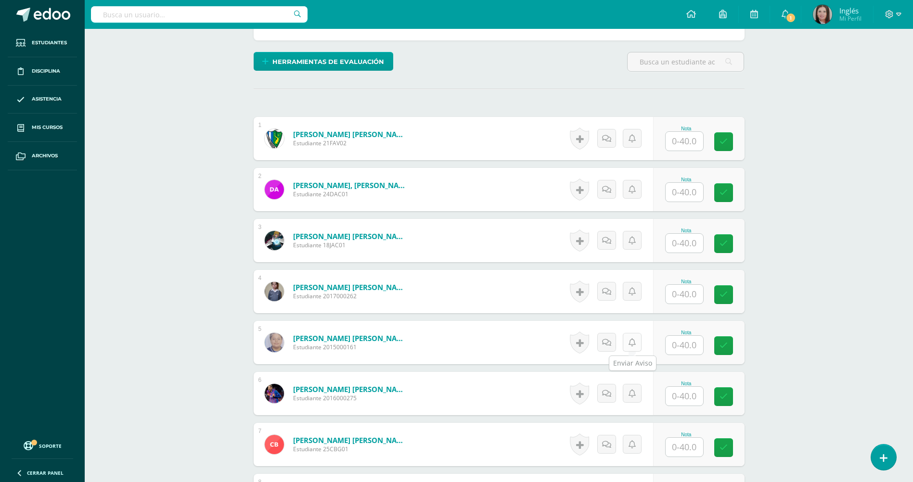
scroll to position [241, 0]
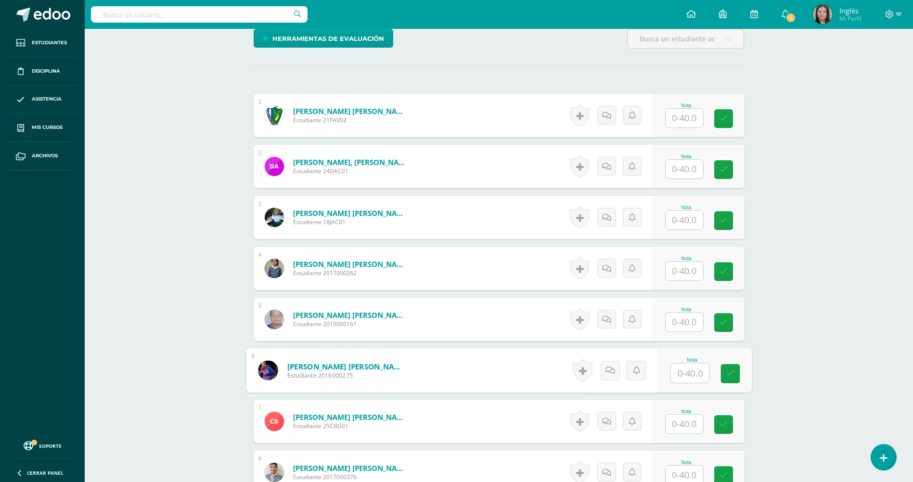
click at [677, 379] on input "text" at bounding box center [690, 373] width 39 height 19
type input "35"
click at [734, 371] on icon at bounding box center [730, 374] width 9 height 8
click at [686, 224] on input "text" at bounding box center [690, 220] width 39 height 19
type input "27"
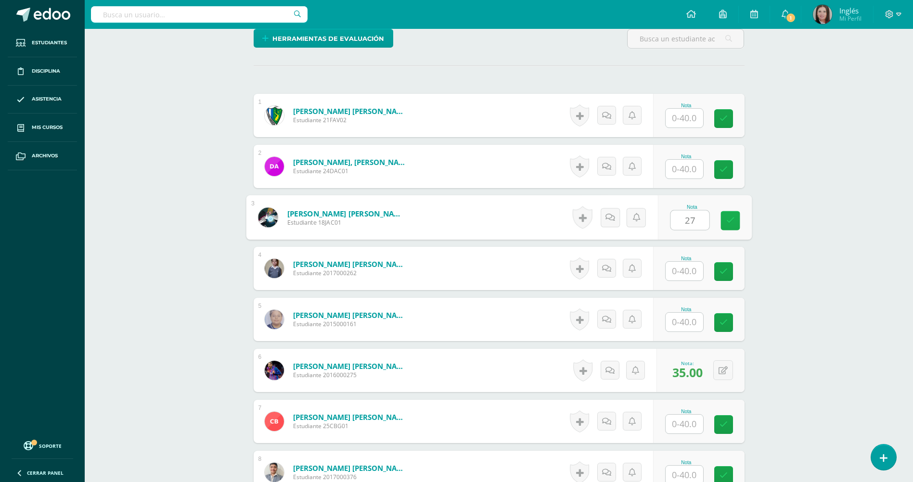
click at [726, 221] on icon at bounding box center [730, 221] width 9 height 8
click at [678, 118] on input "text" at bounding box center [690, 118] width 39 height 19
type input "29"
click at [729, 121] on icon at bounding box center [730, 119] width 9 height 8
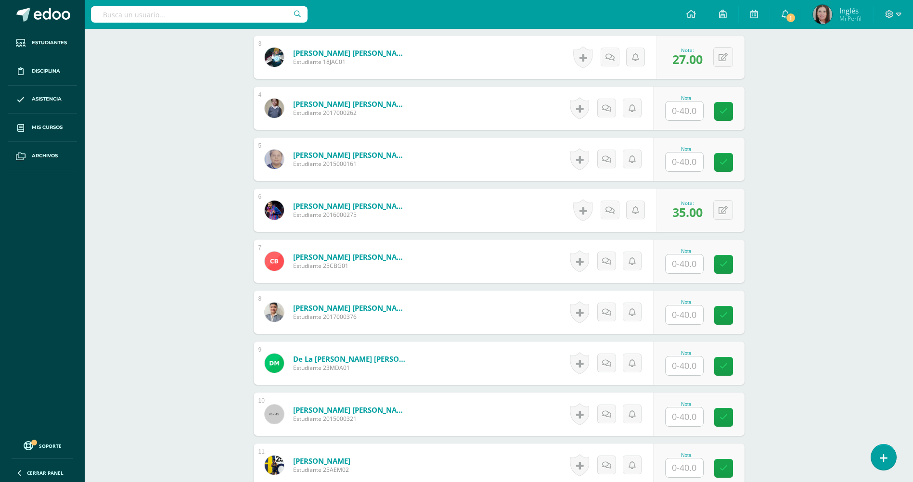
click at [673, 309] on input "text" at bounding box center [685, 315] width 38 height 19
type input "38"
click at [733, 314] on icon at bounding box center [730, 315] width 9 height 8
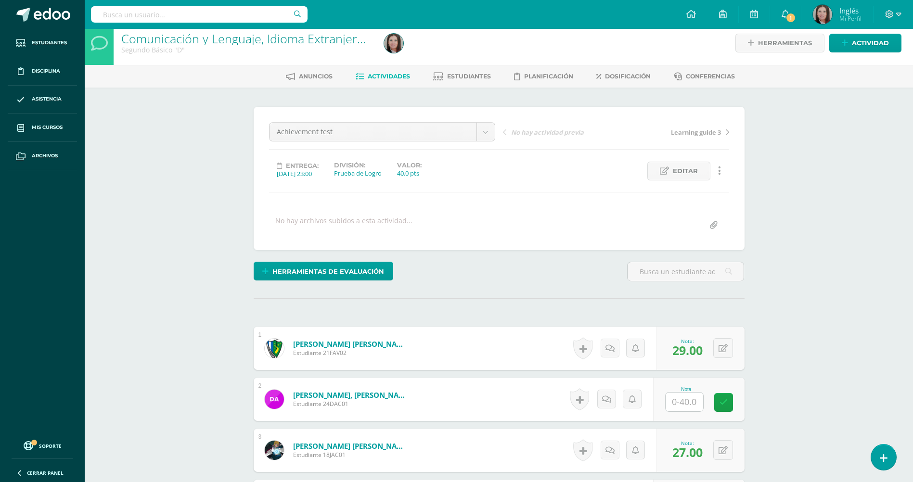
scroll to position [0, 0]
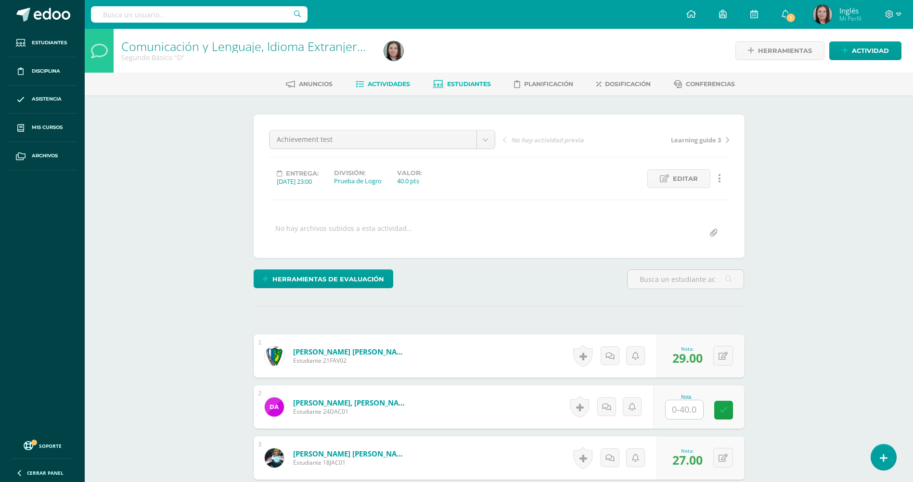
click at [476, 85] on span "Estudiantes" at bounding box center [469, 83] width 44 height 7
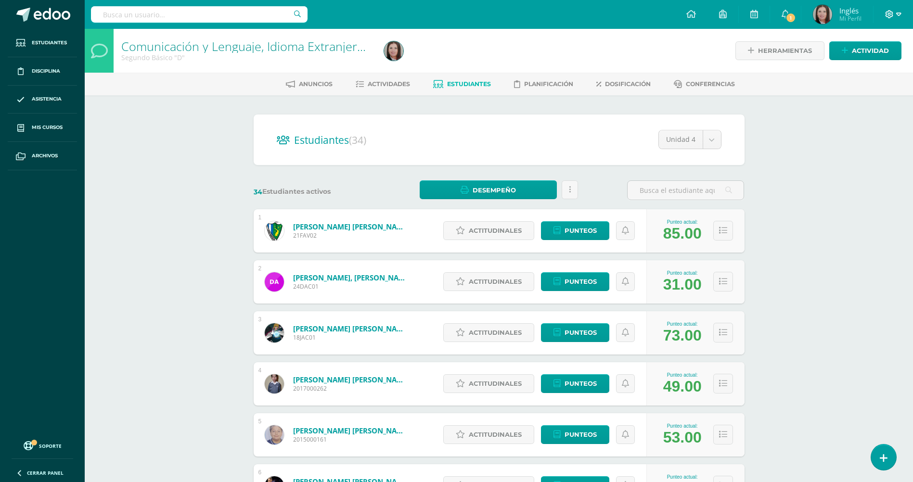
click at [889, 10] on icon at bounding box center [889, 14] width 9 height 9
click at [862, 63] on span "Cerrar sesión" at bounding box center [868, 65] width 43 height 9
